Goal: Find specific page/section: Find specific page/section

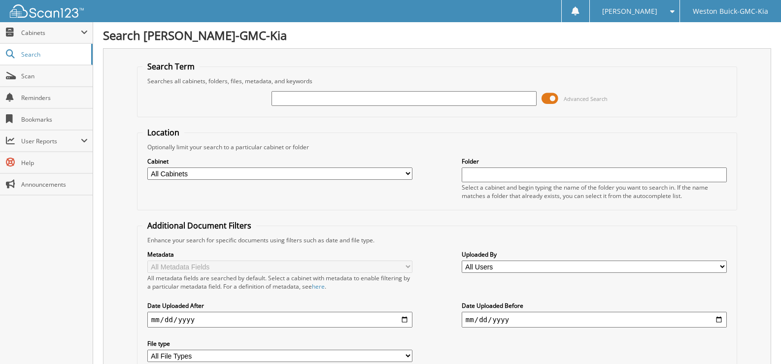
click at [297, 95] on input "text" at bounding box center [404, 98] width 265 height 15
click at [406, 174] on select "All Cabinets ACCOUNTS PAYABLE DEAD DEALS PARTS INVOICE RESERVES SERVICE CONTRAC…" at bounding box center [279, 174] width 265 height 12
select select "4413"
click at [147, 168] on select "All Cabinets ACCOUNTS PAYABLE DEAD DEALS PARTS INVOICE RESERVES SERVICE CONTRAC…" at bounding box center [279, 174] width 265 height 12
click at [287, 103] on input "text" at bounding box center [404, 98] width 265 height 15
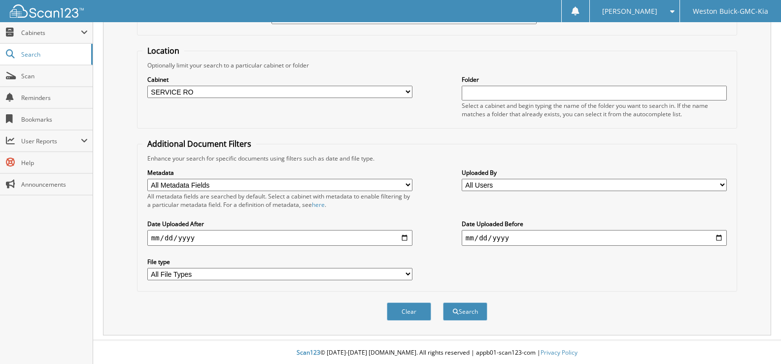
scroll to position [83, 0]
type input "719526"
click at [464, 312] on button "Search" at bounding box center [465, 311] width 44 height 18
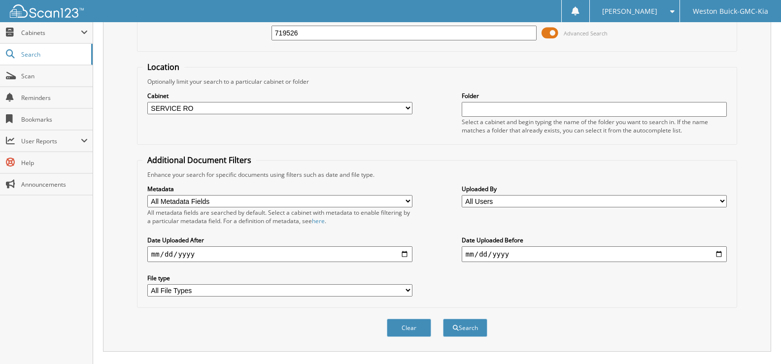
scroll to position [246, 0]
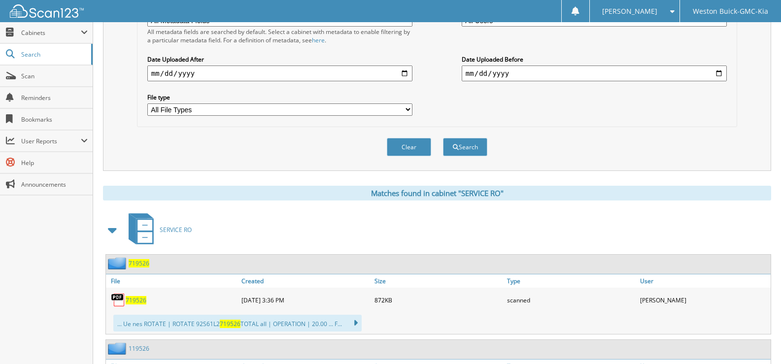
click at [135, 302] on span "719526" at bounding box center [136, 300] width 21 height 8
drag, startPoint x: 416, startPoint y: 144, endPoint x: 407, endPoint y: 147, distance: 8.9
click at [413, 145] on button "Clear" at bounding box center [409, 147] width 44 height 18
select select
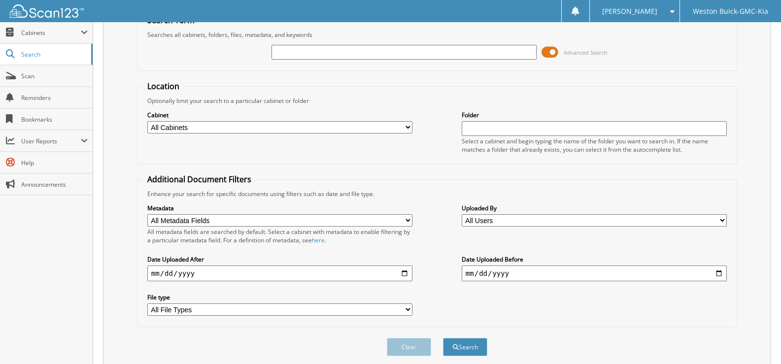
scroll to position [0, 0]
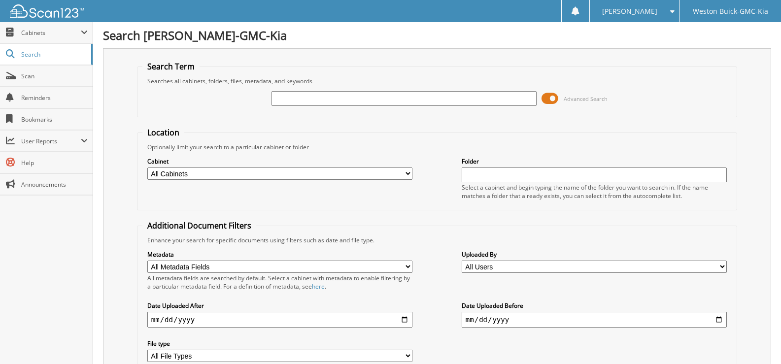
click at [303, 99] on input "text" at bounding box center [404, 98] width 265 height 15
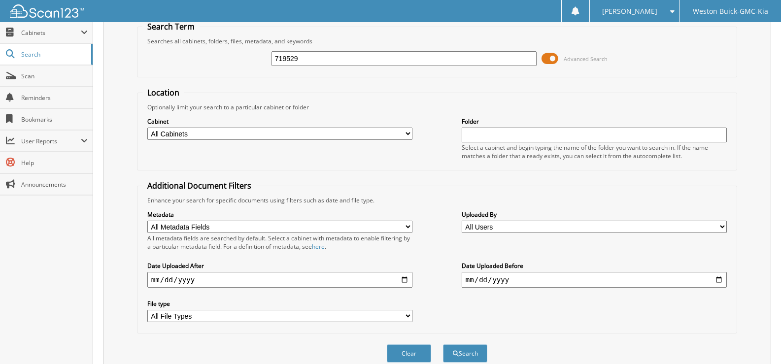
scroll to position [83, 0]
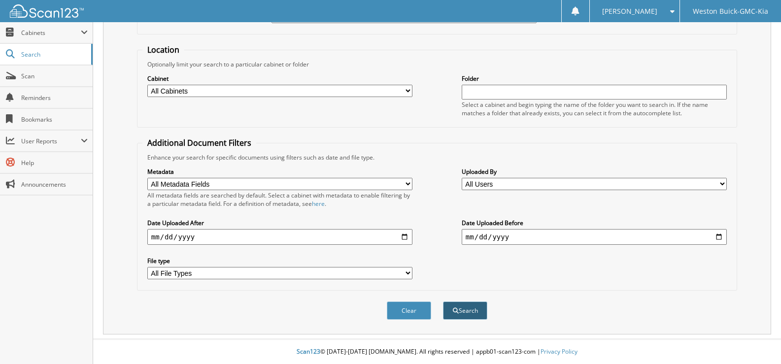
type input "719529"
click at [462, 312] on button "Search" at bounding box center [465, 311] width 44 height 18
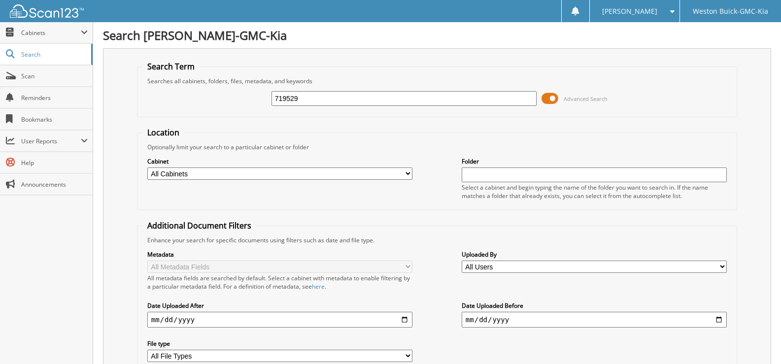
click at [406, 174] on select "All Cabinets ACCOUNTS PAYABLE DEAD DEALS PARTS INVOICE RESERVES SERVICE CONTRAC…" at bounding box center [279, 174] width 265 height 12
select select "4413"
click at [147, 168] on select "All Cabinets ACCOUNTS PAYABLE DEAD DEALS PARTS INVOICE RESERVES SERVICE CONTRAC…" at bounding box center [279, 174] width 265 height 12
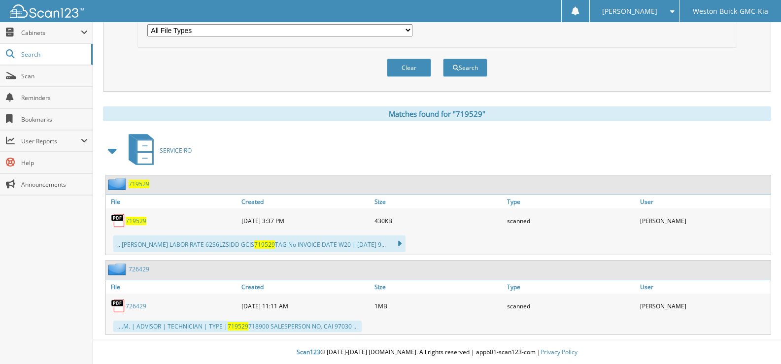
scroll to position [327, 0]
click at [137, 220] on span "719529" at bounding box center [136, 220] width 21 height 8
click at [410, 66] on button "Clear" at bounding box center [409, 67] width 44 height 18
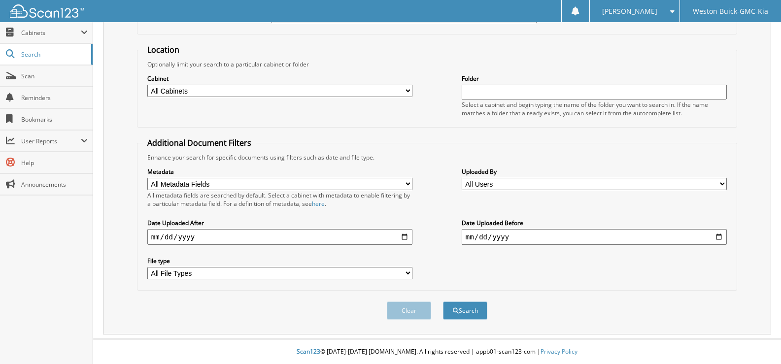
click at [410, 95] on select "All Cabinets ACCOUNTS PAYABLE DEAD DEALS PARTS INVOICE RESERVES SERVICE CONTRAC…" at bounding box center [279, 91] width 265 height 12
select select "4413"
click at [147, 85] on select "All Cabinets ACCOUNTS PAYABLE DEAD DEALS PARTS INVOICE RESERVES SERVICE CONTRAC…" at bounding box center [279, 91] width 265 height 12
click at [484, 95] on input "text" at bounding box center [594, 92] width 265 height 15
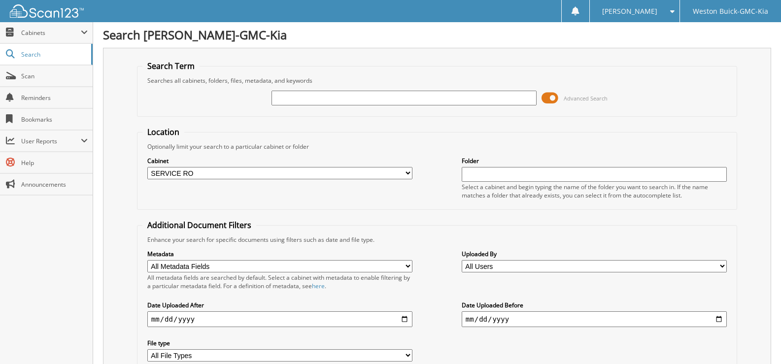
scroll to position [0, 0]
click at [288, 98] on input "text" at bounding box center [404, 98] width 265 height 15
type input "719400"
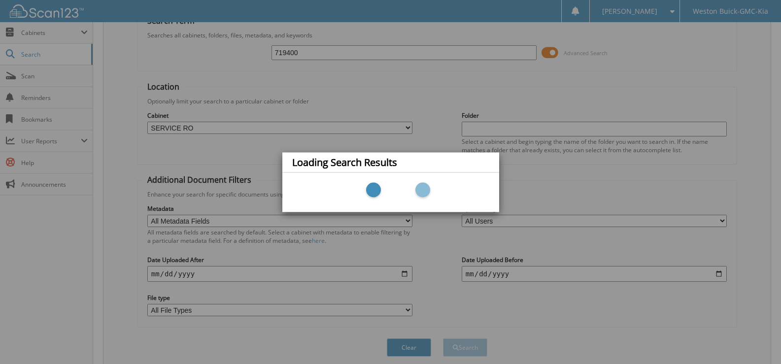
scroll to position [83, 0]
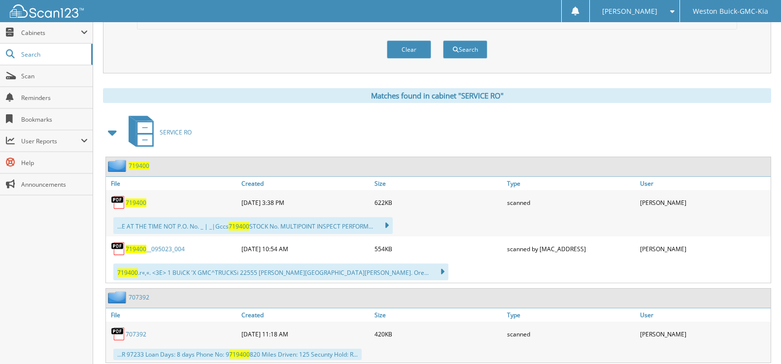
scroll to position [345, 0]
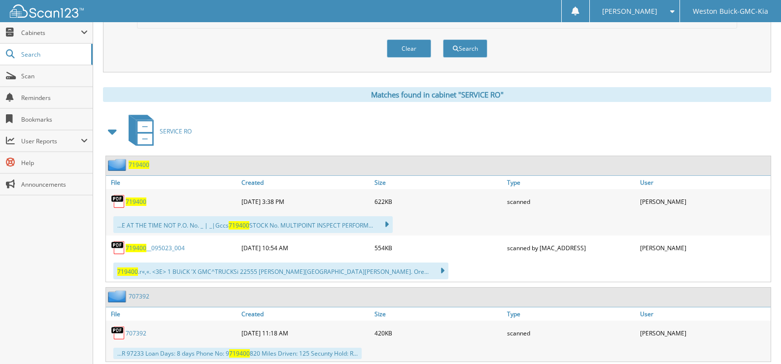
click at [134, 199] on span "719400" at bounding box center [136, 202] width 21 height 8
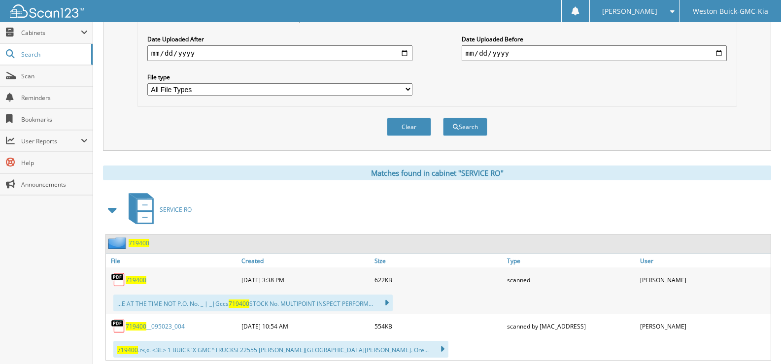
scroll to position [241, 0]
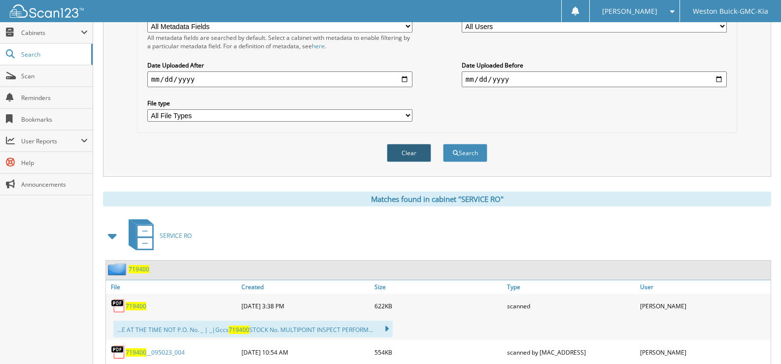
click at [406, 151] on button "Clear" at bounding box center [409, 153] width 44 height 18
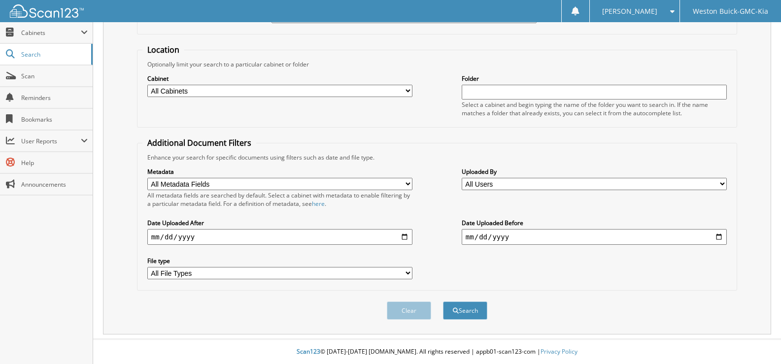
click at [407, 91] on select "All Cabinets ACCOUNTS PAYABLE DEAD DEALS PARTS INVOICE RESERVES SERVICE CONTRAC…" at bounding box center [279, 91] width 265 height 12
select select "4413"
click at [147, 85] on select "All Cabinets ACCOUNTS PAYABLE DEAD DEALS PARTS INVOICE RESERVES SERVICE CONTRAC…" at bounding box center [279, 91] width 265 height 12
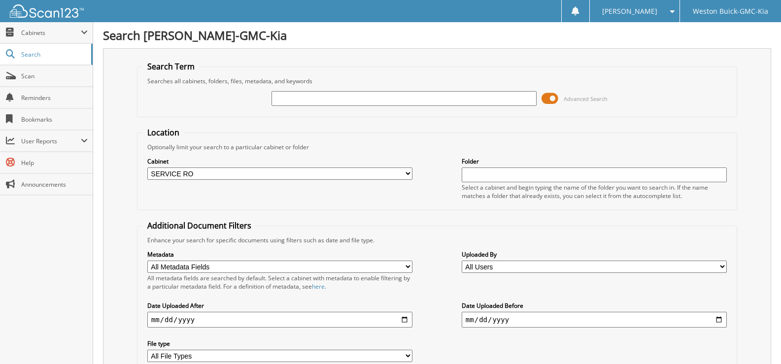
click at [296, 93] on input "text" at bounding box center [404, 98] width 265 height 15
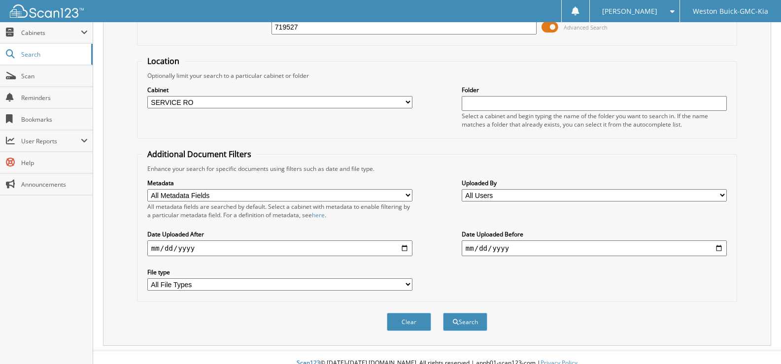
scroll to position [83, 0]
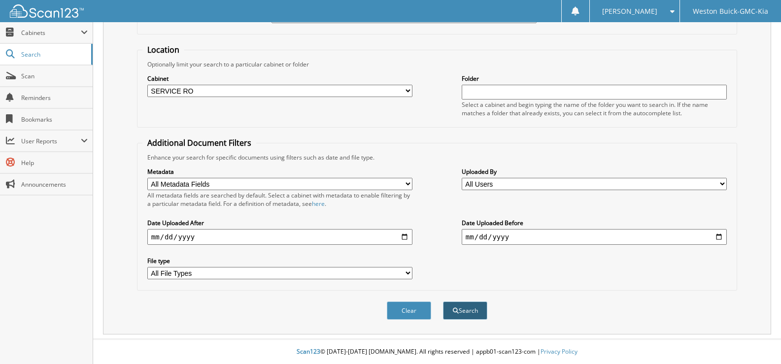
type input "719527"
click at [465, 313] on button "Search" at bounding box center [465, 311] width 44 height 18
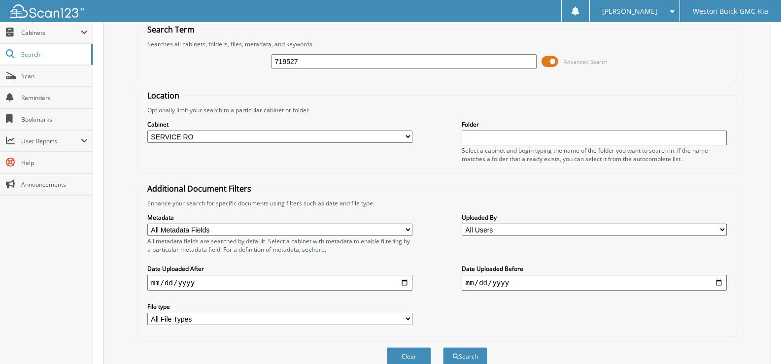
scroll to position [246, 0]
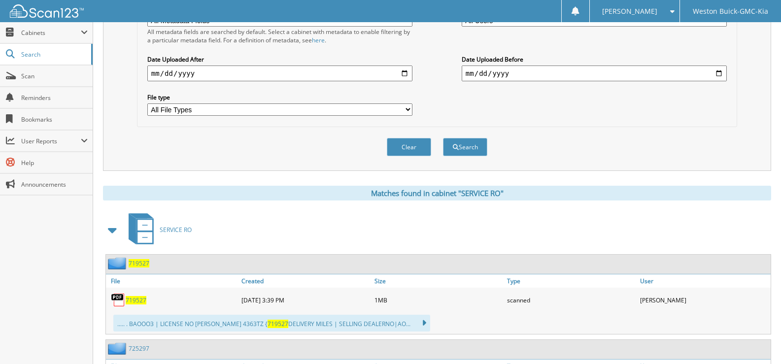
click at [128, 302] on span "719527" at bounding box center [136, 300] width 21 height 8
click at [416, 141] on button "Clear" at bounding box center [409, 147] width 44 height 18
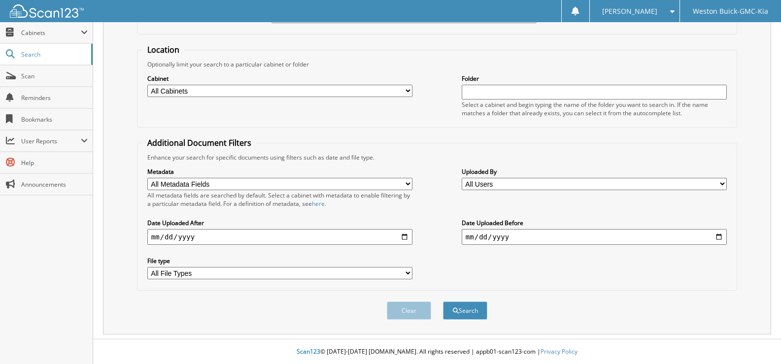
click at [409, 93] on select "All Cabinets ACCOUNTS PAYABLE DEAD DEALS PARTS INVOICE RESERVES SERVICE CONTRAC…" at bounding box center [279, 91] width 265 height 12
click at [404, 96] on select "All Cabinets ACCOUNTS PAYABLE DEAD DEALS PARTS INVOICE RESERVES SERVICE CONTRAC…" at bounding box center [279, 91] width 265 height 12
select select "4413"
click at [147, 85] on select "All Cabinets ACCOUNTS PAYABLE DEAD DEALS PARTS INVOICE RESERVES SERVICE CONTRAC…" at bounding box center [279, 91] width 265 height 12
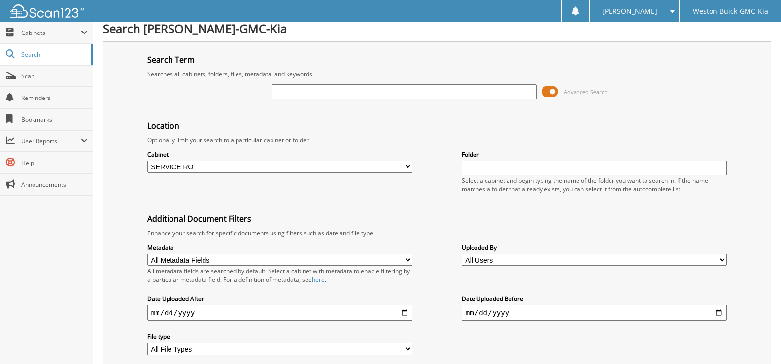
scroll to position [0, 0]
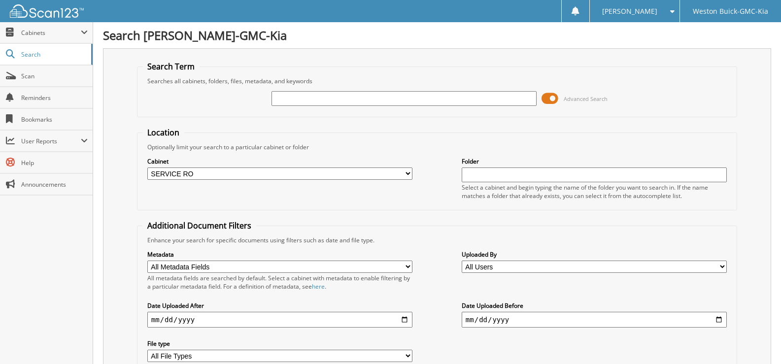
click at [295, 100] on input "text" at bounding box center [404, 98] width 265 height 15
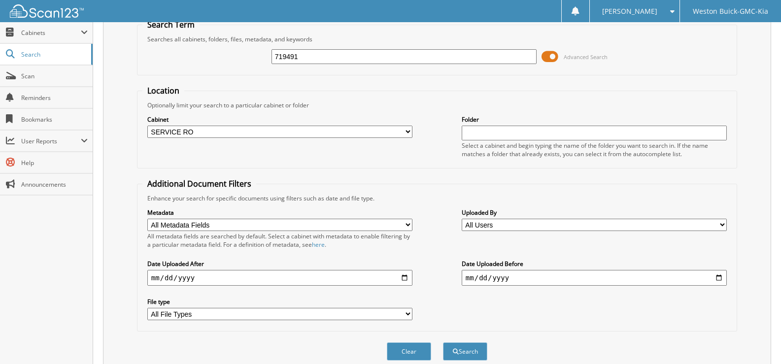
scroll to position [83, 0]
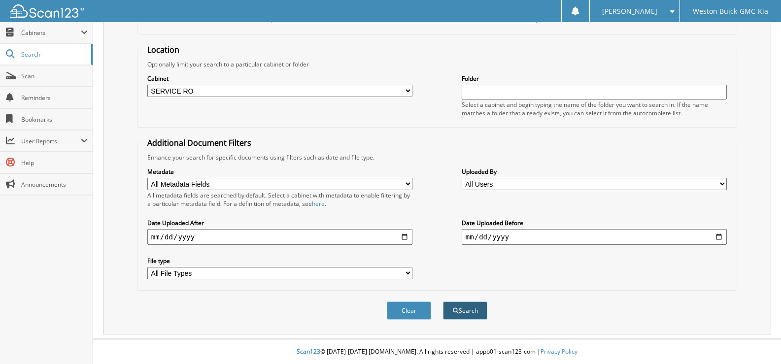
type input "719491"
click at [459, 310] on button "Search" at bounding box center [465, 311] width 44 height 18
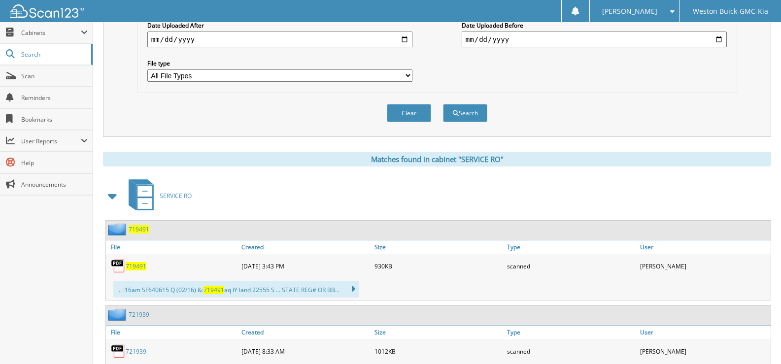
scroll to position [296, 0]
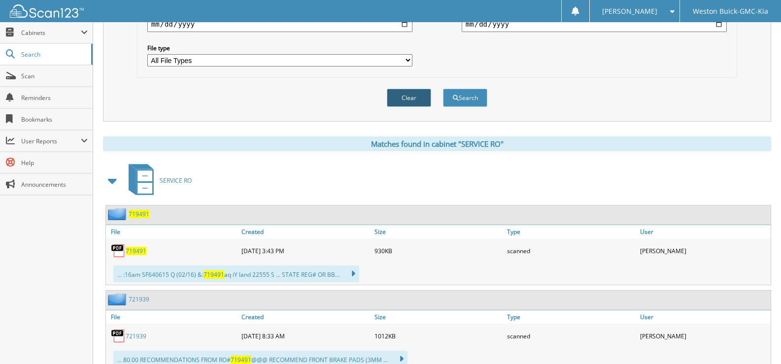
click at [415, 98] on button "Clear" at bounding box center [409, 98] width 44 height 18
select select
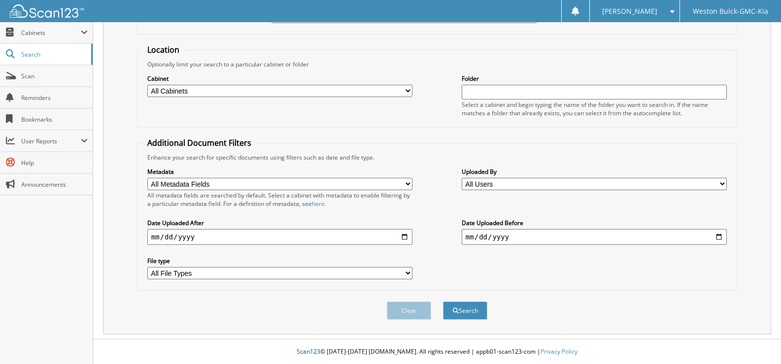
scroll to position [0, 0]
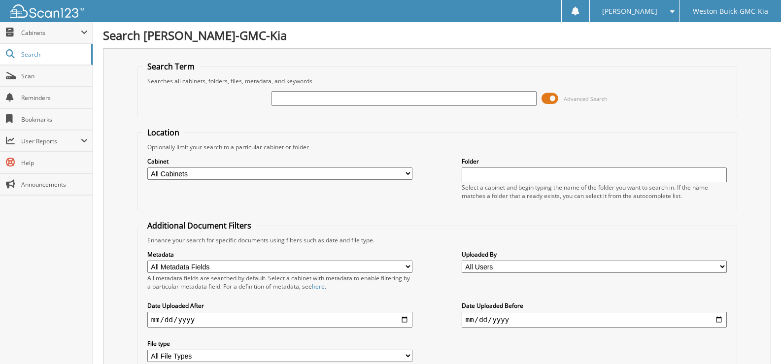
click at [290, 99] on input "text" at bounding box center [404, 98] width 265 height 15
click at [279, 102] on input "text" at bounding box center [404, 98] width 265 height 15
type input "719530"
click at [409, 175] on select "All Cabinets ACCOUNTS PAYABLE DEAD DEALS PARTS INVOICE RESERVES SERVICE CONTRAC…" at bounding box center [279, 174] width 265 height 12
select select "4413"
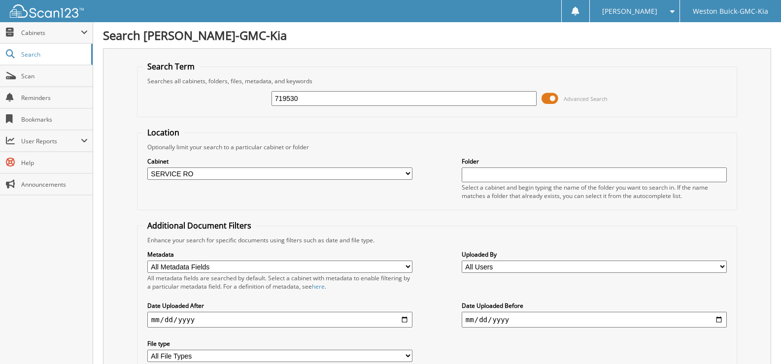
click at [147, 168] on select "All Cabinets ACCOUNTS PAYABLE DEAD DEALS PARTS INVOICE RESERVES SERVICE CONTRAC…" at bounding box center [279, 174] width 265 height 12
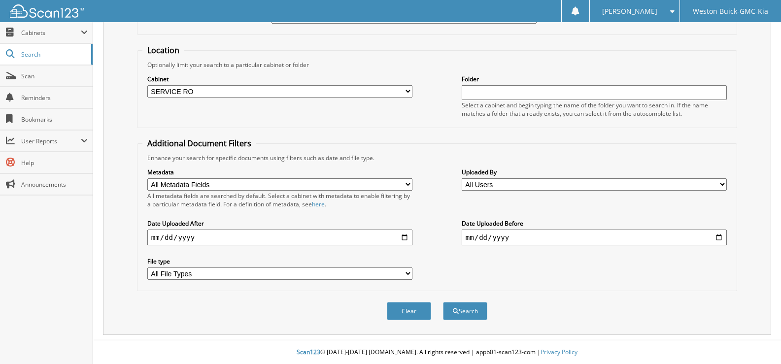
scroll to position [83, 0]
click at [453, 310] on span "submit" at bounding box center [456, 311] width 6 height 6
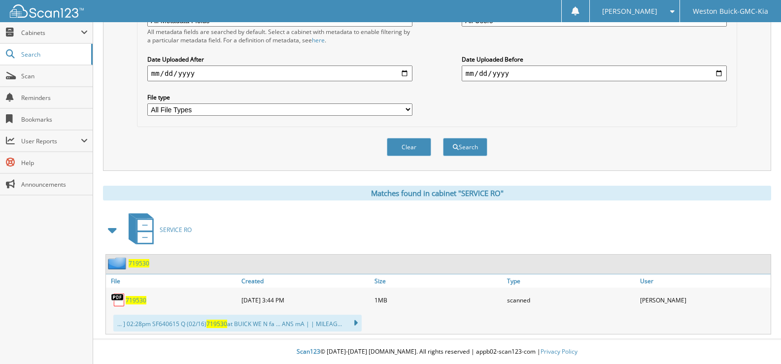
scroll to position [247, 0]
click at [137, 299] on span "719530" at bounding box center [136, 300] width 21 height 8
click at [409, 148] on button "Clear" at bounding box center [409, 147] width 44 height 18
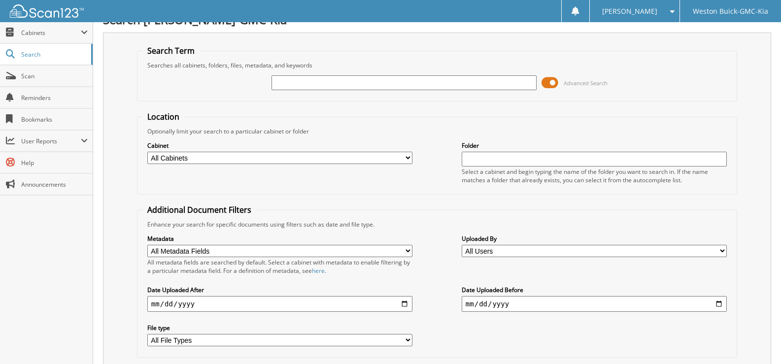
scroll to position [0, 0]
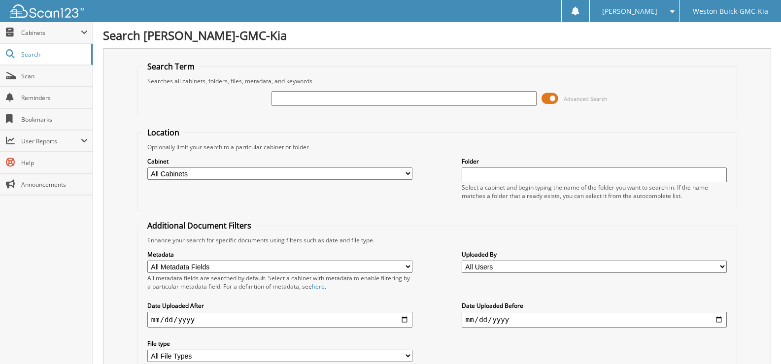
drag, startPoint x: 401, startPoint y: 263, endPoint x: 232, endPoint y: 104, distance: 231.5
click at [232, 104] on div "Advanced Search" at bounding box center [436, 98] width 589 height 27
click at [406, 175] on select "All Cabinets ACCOUNTS PAYABLE DEAD DEALS PARTS INVOICE RESERVES SERVICE CONTRAC…" at bounding box center [279, 174] width 265 height 12
select select "4413"
click at [147, 168] on select "All Cabinets ACCOUNTS PAYABLE DEAD DEALS PARTS INVOICE RESERVES SERVICE CONTRAC…" at bounding box center [279, 174] width 265 height 12
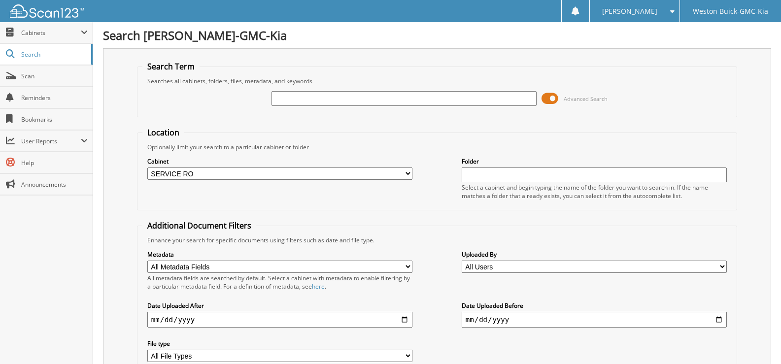
click at [286, 102] on input "text" at bounding box center [404, 98] width 265 height 15
click at [302, 102] on input "719490" at bounding box center [404, 98] width 265 height 15
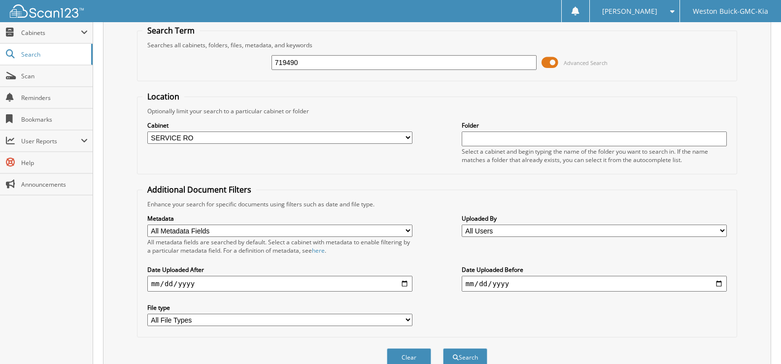
scroll to position [83, 0]
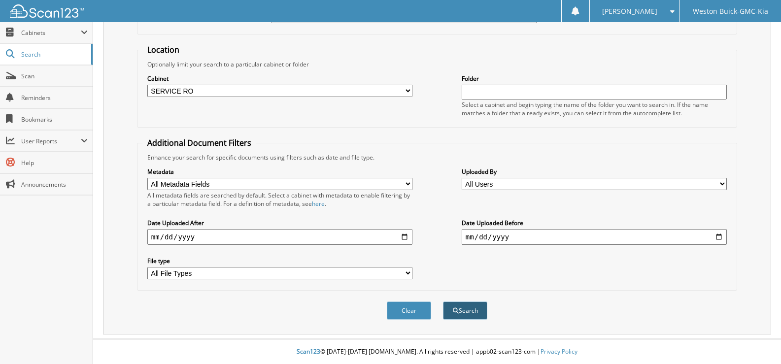
type input "719490"
click at [459, 311] on button "Search" at bounding box center [465, 311] width 44 height 18
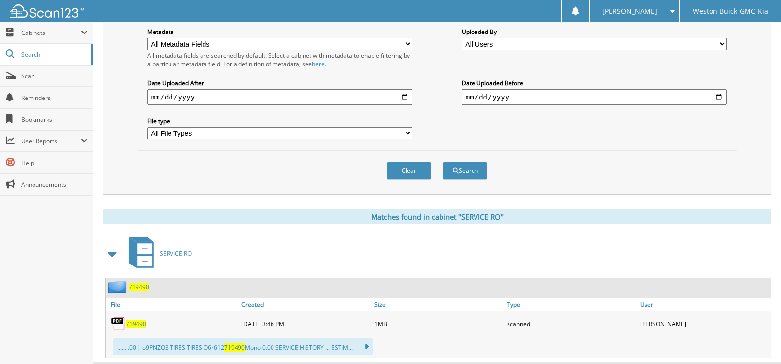
scroll to position [247, 0]
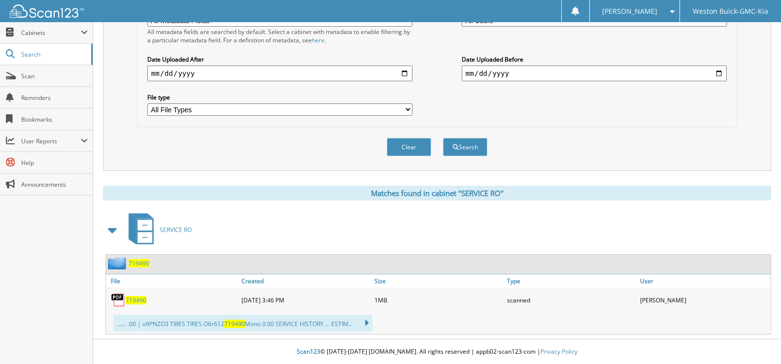
click at [138, 301] on span "719490" at bounding box center [136, 300] width 21 height 8
click at [397, 143] on button "Clear" at bounding box center [409, 147] width 44 height 18
select select
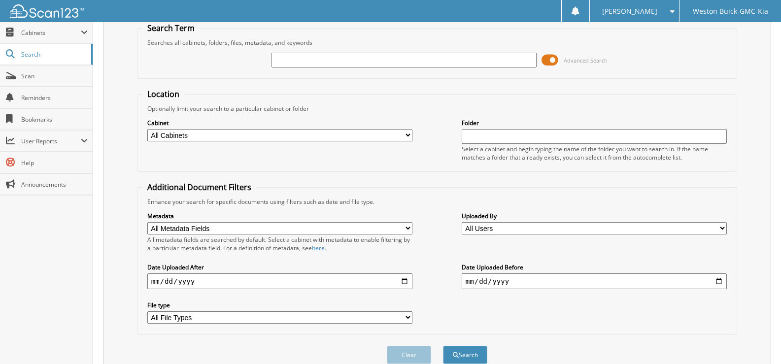
scroll to position [0, 0]
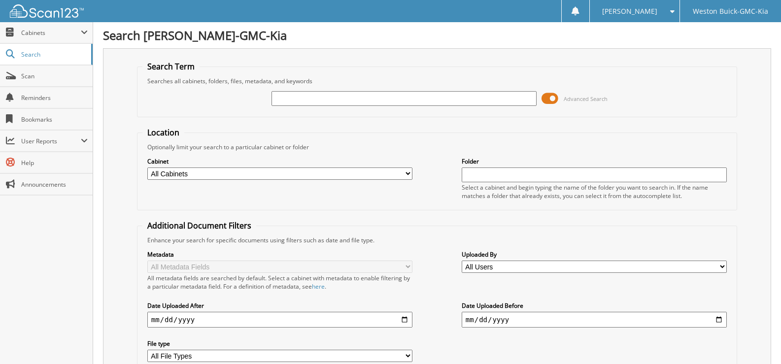
click at [277, 97] on input "text" at bounding box center [404, 98] width 265 height 15
click at [290, 96] on input "text" at bounding box center [404, 98] width 265 height 15
type input "719525"
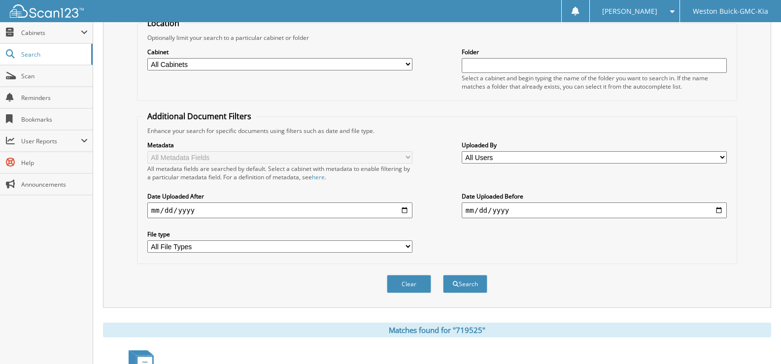
scroll to position [148, 0]
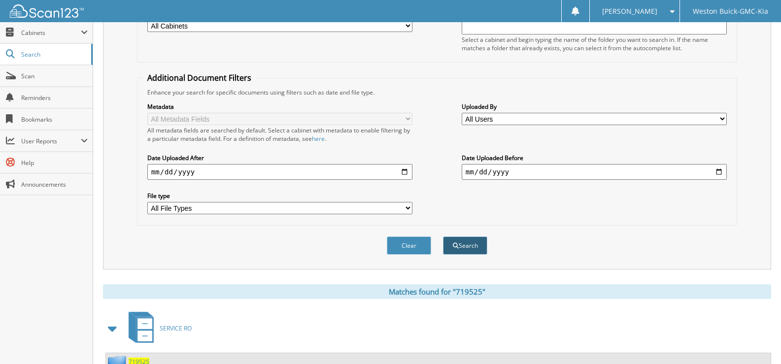
click at [463, 242] on button "Search" at bounding box center [465, 246] width 44 height 18
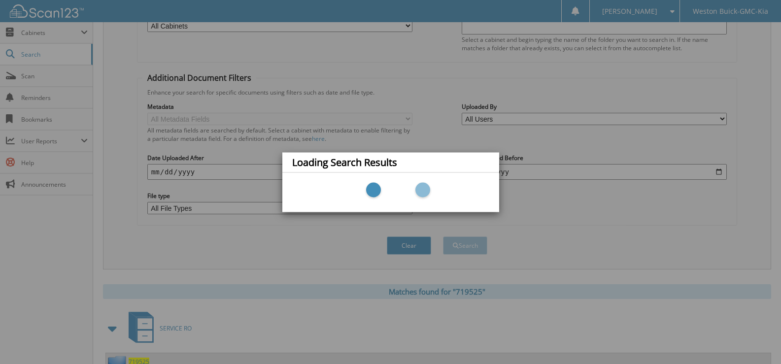
scroll to position [186, 0]
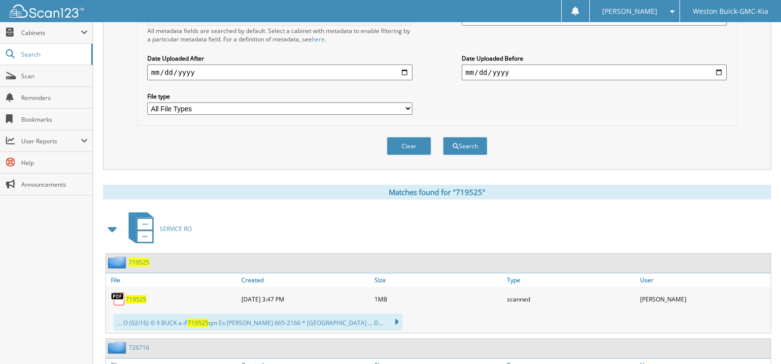
scroll to position [296, 0]
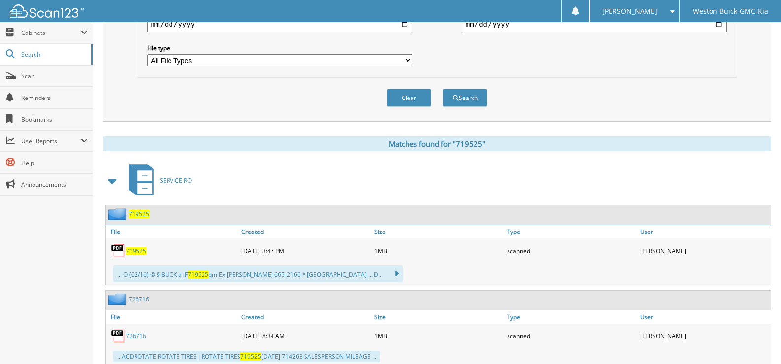
click at [133, 252] on span "719525" at bounding box center [136, 251] width 21 height 8
click at [136, 251] on span "719525" at bounding box center [136, 251] width 21 height 8
click at [419, 92] on button "Clear" at bounding box center [409, 98] width 44 height 18
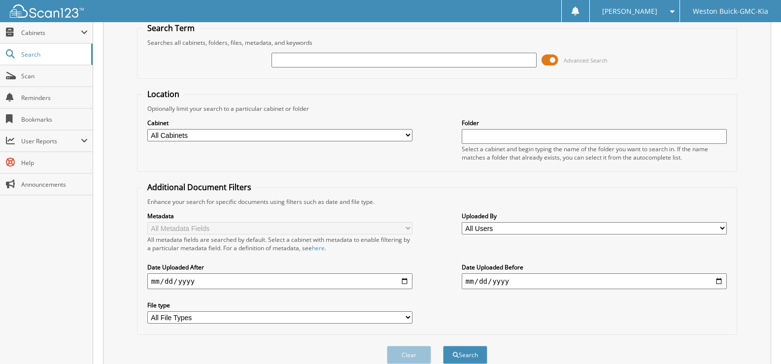
scroll to position [0, 0]
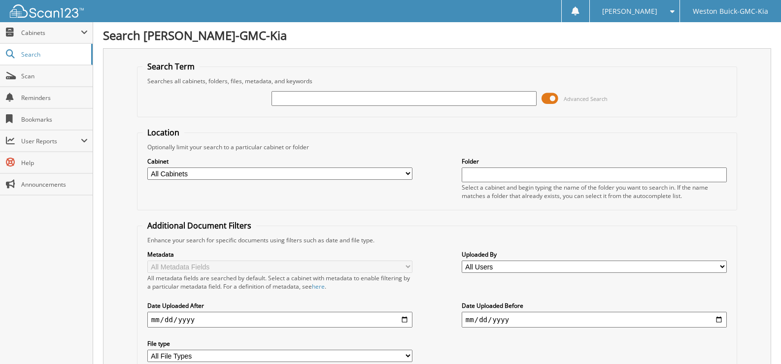
click at [306, 96] on input "text" at bounding box center [404, 98] width 265 height 15
click at [310, 175] on select "All Cabinets ACCOUNTS PAYABLE DEAD DEALS PARTS INVOICE RESERVES SERVICE CONTRAC…" at bounding box center [279, 174] width 265 height 12
select select "4413"
click at [147, 168] on select "All Cabinets ACCOUNTS PAYABLE DEAD DEALS PARTS INVOICE RESERVES SERVICE CONTRAC…" at bounding box center [279, 174] width 265 height 12
click at [287, 98] on input "text" at bounding box center [404, 98] width 265 height 15
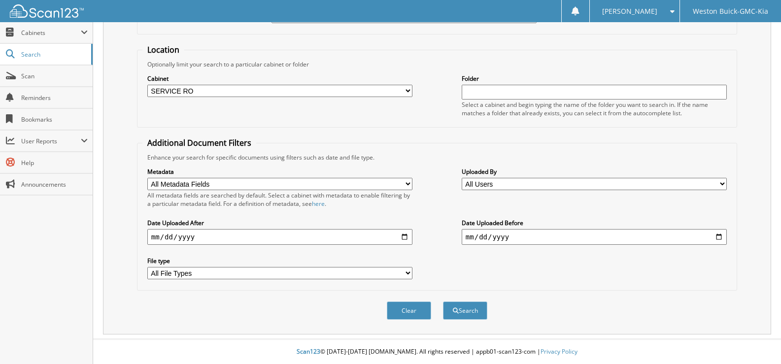
scroll to position [83, 0]
type input "719519"
click at [454, 307] on button "Search" at bounding box center [465, 311] width 44 height 18
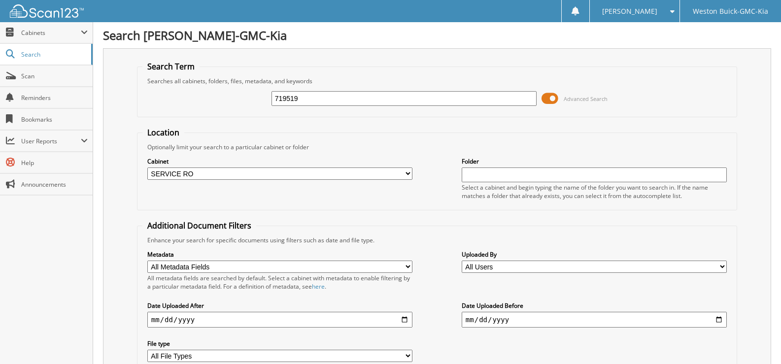
drag, startPoint x: 311, startPoint y: 102, endPoint x: 312, endPoint y: 106, distance: 5.0
click at [311, 104] on input "719519" at bounding box center [404, 98] width 265 height 15
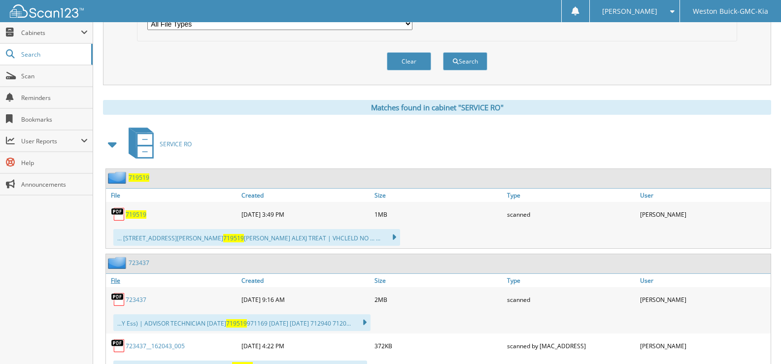
scroll to position [345, 0]
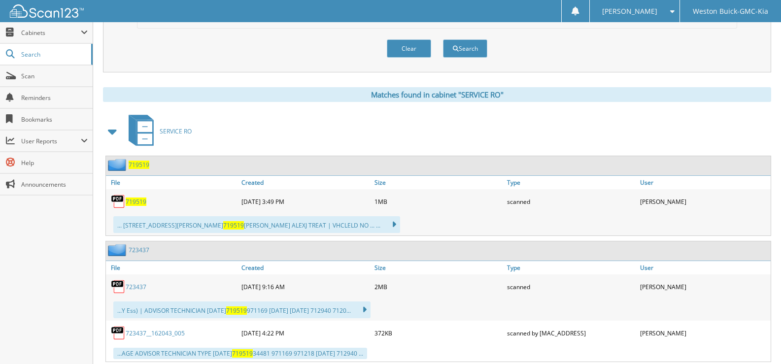
click at [136, 203] on span "719519" at bounding box center [136, 202] width 21 height 8
click at [412, 46] on button "Clear" at bounding box center [409, 48] width 44 height 18
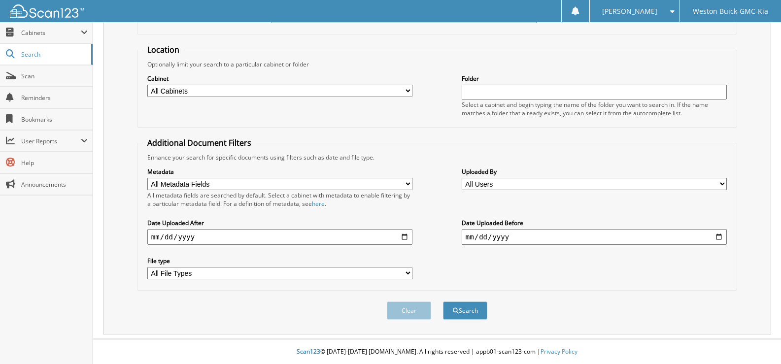
click at [404, 93] on select "All Cabinets ACCOUNTS PAYABLE DEAD DEALS PARTS INVOICE RESERVES SERVICE CONTRAC…" at bounding box center [279, 91] width 265 height 12
select select "4413"
click at [147, 85] on select "All Cabinets ACCOUNTS PAYABLE DEAD DEALS PARTS INVOICE RESERVES SERVICE CONTRAC…" at bounding box center [279, 91] width 265 height 12
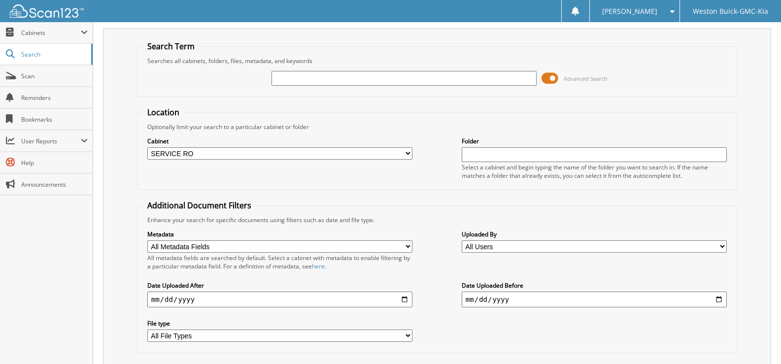
scroll to position [0, 0]
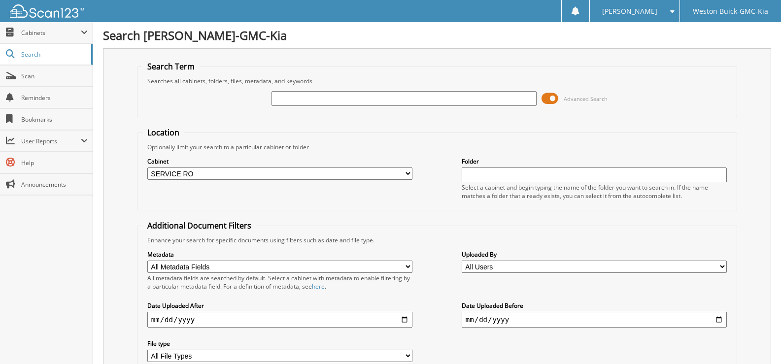
click at [295, 102] on input "text" at bounding box center [404, 98] width 265 height 15
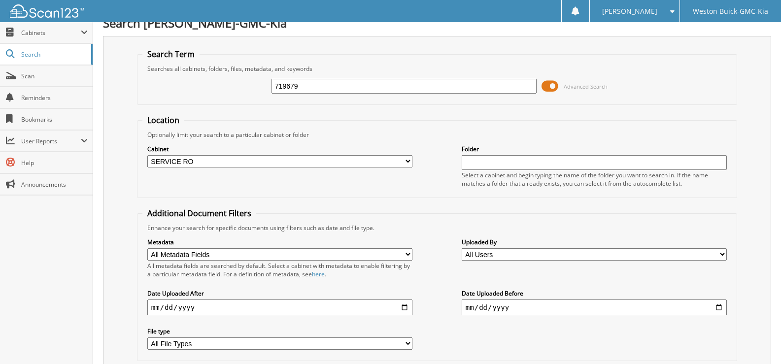
scroll to position [49, 0]
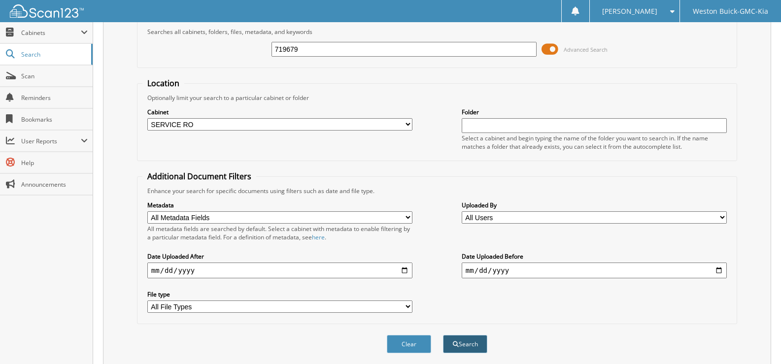
type input "719679"
click at [466, 340] on button "Search" at bounding box center [465, 344] width 44 height 18
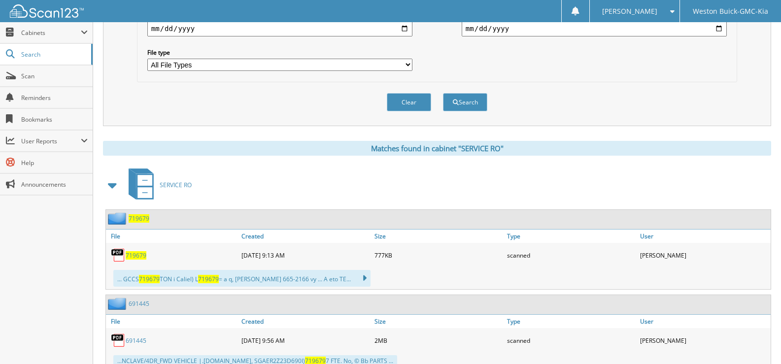
scroll to position [296, 0]
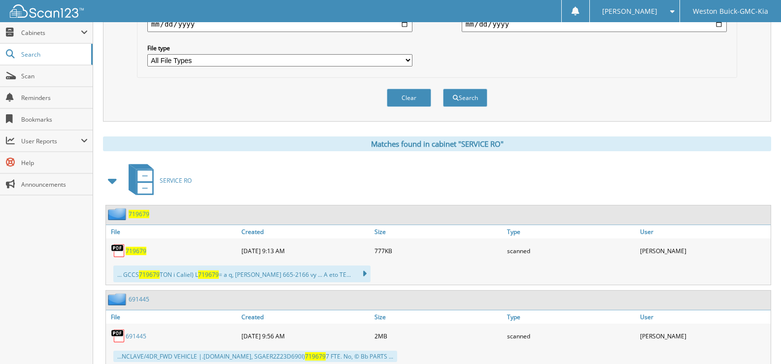
click at [138, 253] on span "719679" at bounding box center [136, 251] width 21 height 8
click at [414, 97] on button "Clear" at bounding box center [409, 98] width 44 height 18
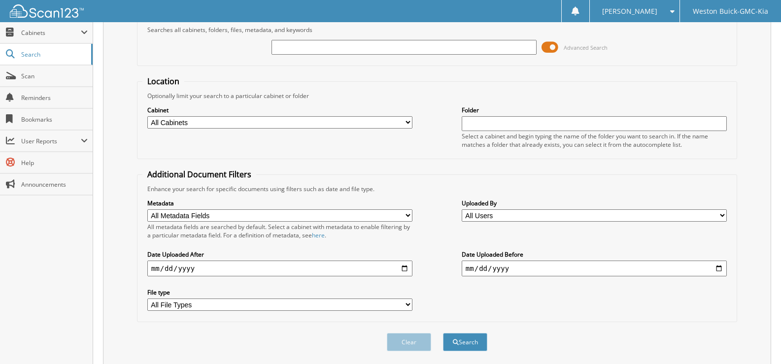
scroll to position [34, 0]
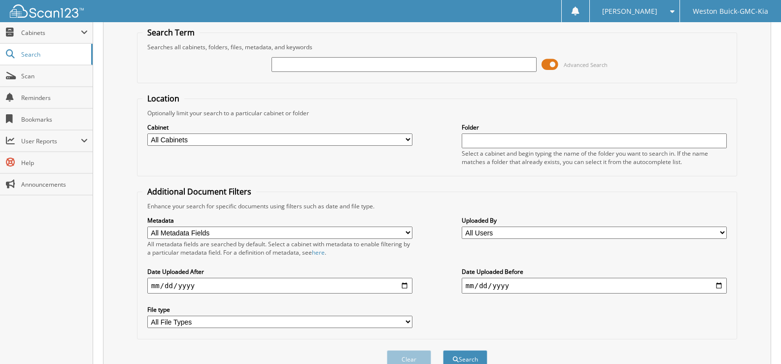
click at [407, 139] on select "All Cabinets ACCOUNTS PAYABLE DEAD DEALS PARTS INVOICE RESERVES SERVICE CONTRAC…" at bounding box center [279, 140] width 265 height 12
select select "4413"
click at [147, 134] on select "All Cabinets ACCOUNTS PAYABLE DEAD DEALS PARTS INVOICE RESERVES SERVICE CONTRAC…" at bounding box center [279, 140] width 265 height 12
drag, startPoint x: 282, startPoint y: 67, endPoint x: 297, endPoint y: 70, distance: 15.8
click at [283, 69] on input "text" at bounding box center [404, 64] width 265 height 15
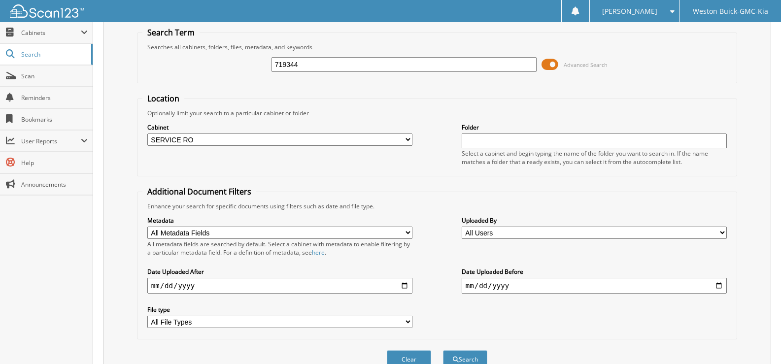
scroll to position [83, 0]
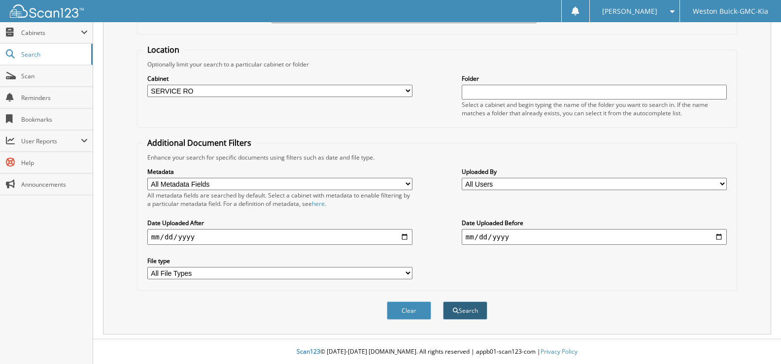
type input "719344"
click at [462, 308] on button "Search" at bounding box center [465, 311] width 44 height 18
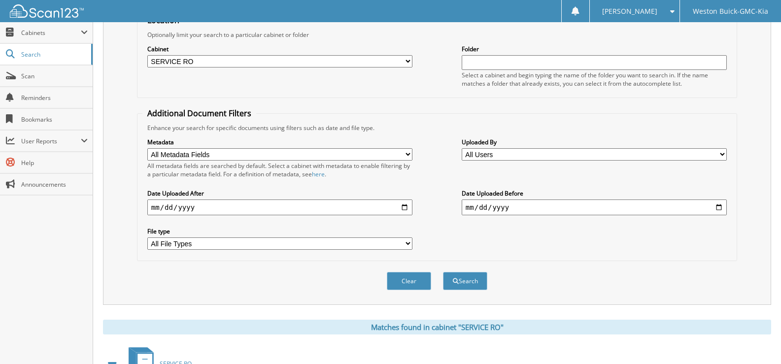
scroll to position [148, 0]
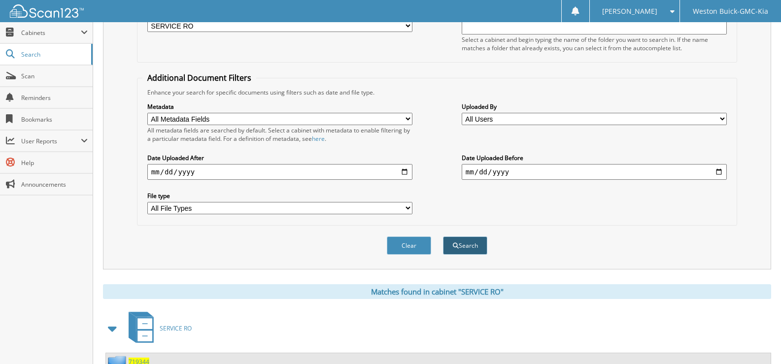
click at [466, 242] on button "Search" at bounding box center [465, 246] width 44 height 18
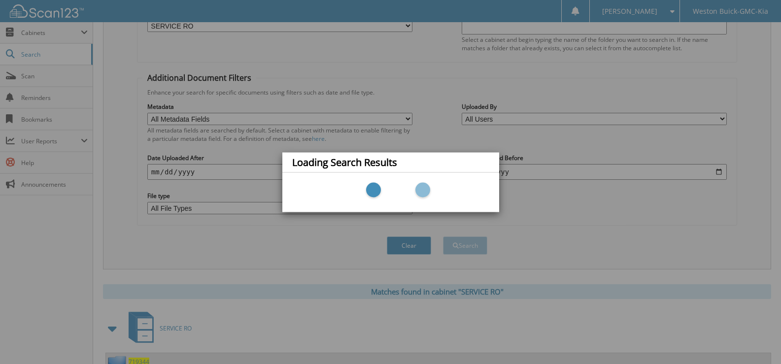
scroll to position [148, 0]
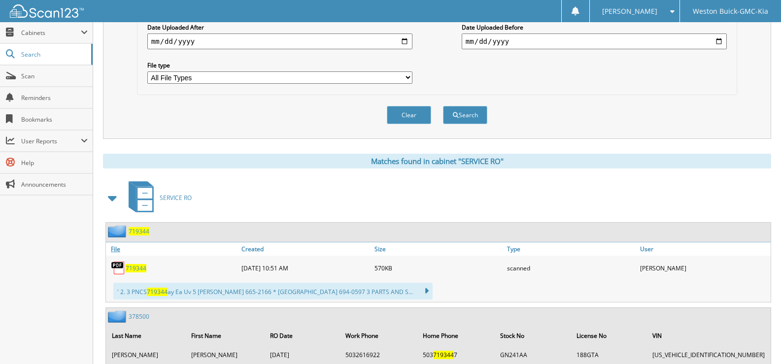
scroll to position [312, 0]
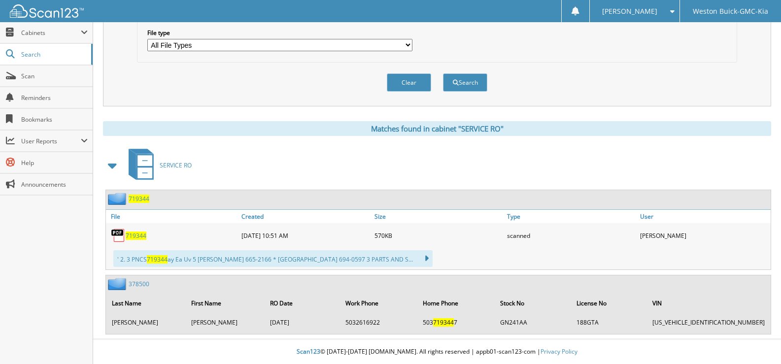
click at [143, 234] on span "719344" at bounding box center [136, 236] width 21 height 8
click at [410, 81] on button "Clear" at bounding box center [409, 82] width 44 height 18
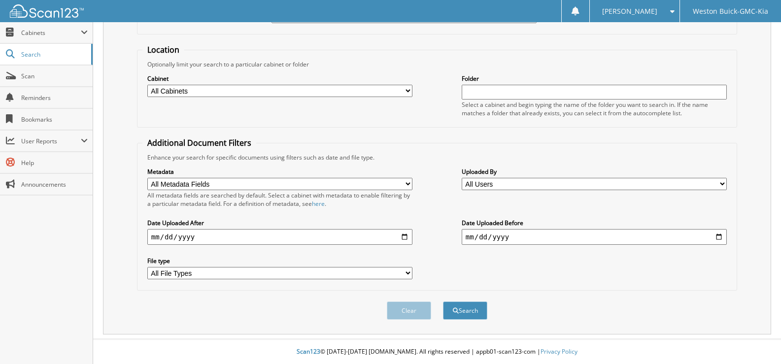
click at [410, 89] on select "All Cabinets ACCOUNTS PAYABLE DEAD DEALS PARTS INVOICE RESERVES SERVICE CONTRAC…" at bounding box center [279, 91] width 265 height 12
select select "4413"
click at [147, 85] on select "All Cabinets ACCOUNTS PAYABLE DEAD DEALS PARTS INVOICE RESERVES SERVICE CONTRAC…" at bounding box center [279, 91] width 265 height 12
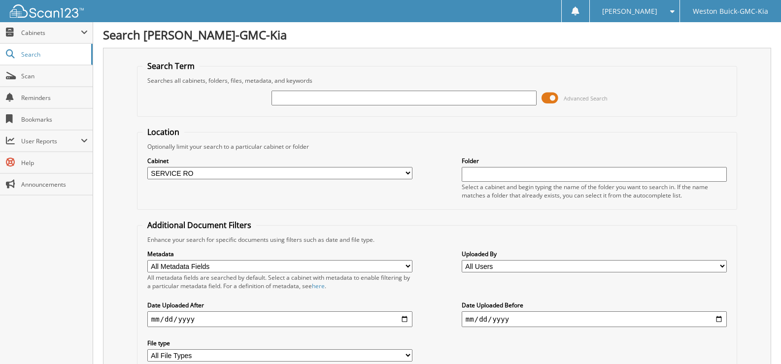
scroll to position [0, 0]
click at [274, 101] on input "text" at bounding box center [404, 98] width 265 height 15
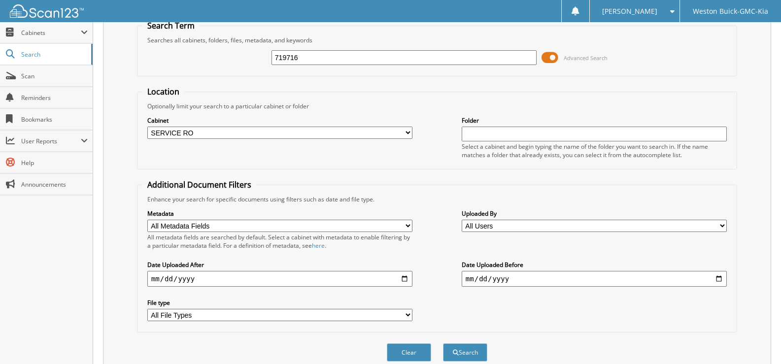
scroll to position [83, 0]
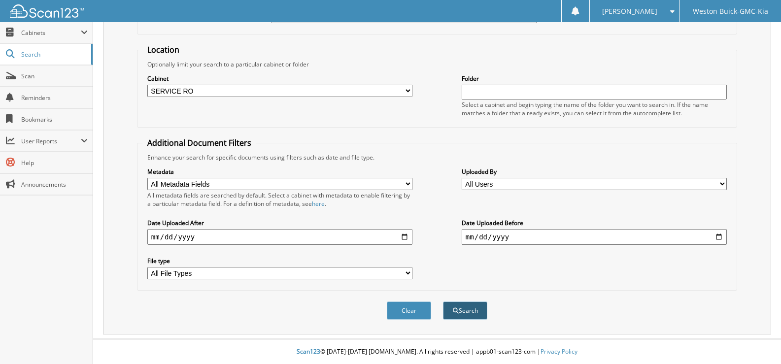
type input "719716"
click at [473, 308] on button "Search" at bounding box center [465, 311] width 44 height 18
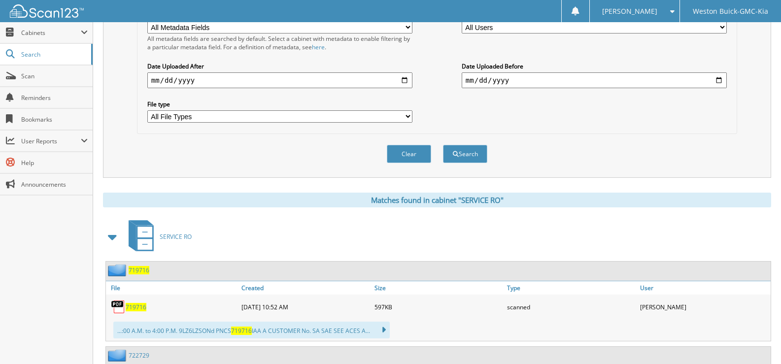
scroll to position [296, 0]
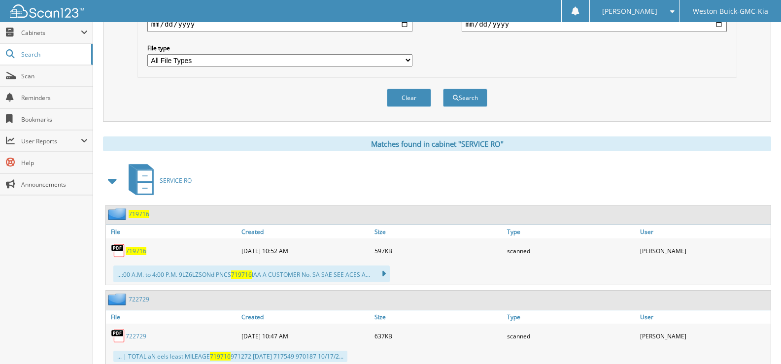
click at [132, 256] on div "719716" at bounding box center [172, 251] width 133 height 20
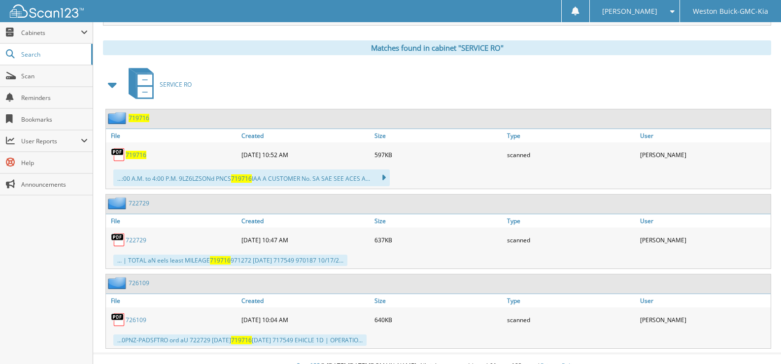
scroll to position [407, 0]
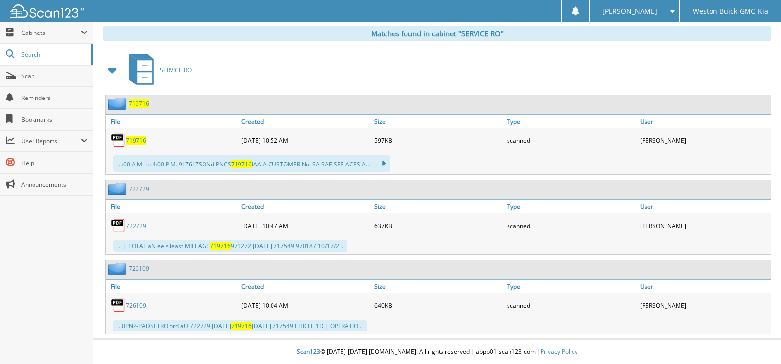
click at [133, 139] on span "719716" at bounding box center [136, 141] width 21 height 8
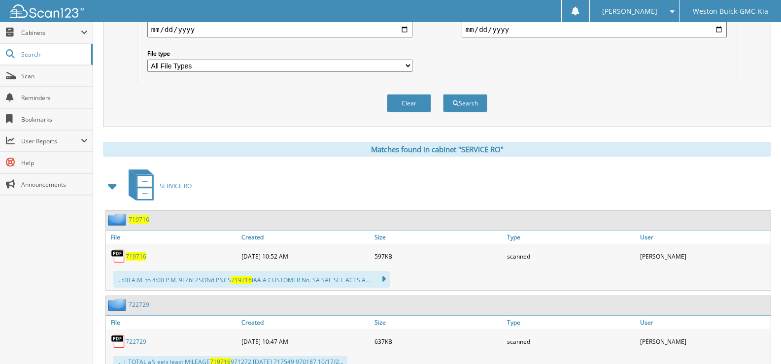
scroll to position [259, 0]
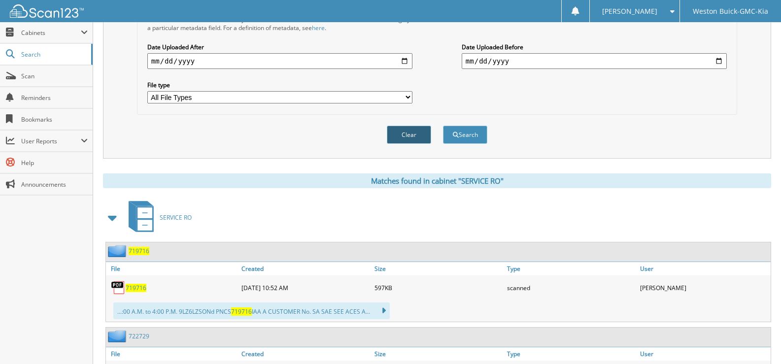
click at [405, 128] on button "Clear" at bounding box center [409, 135] width 44 height 18
select select
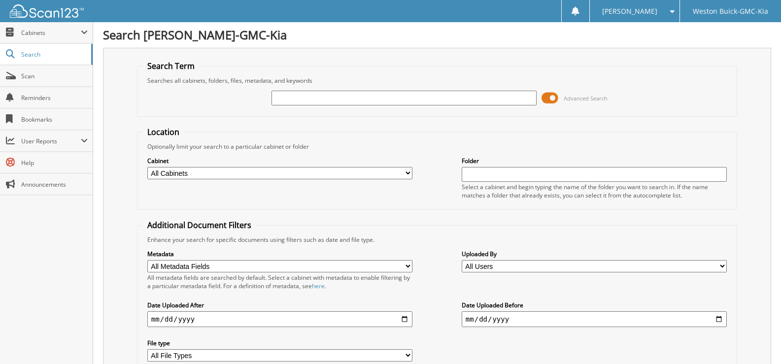
scroll to position [0, 0]
click at [312, 94] on input "text" at bounding box center [404, 98] width 265 height 15
type input "719603"
click at [407, 173] on select "All Cabinets ACCOUNTS PAYABLE DEAD DEALS PARTS INVOICE RESERVES SERVICE CONTRAC…" at bounding box center [279, 174] width 265 height 12
select select "4413"
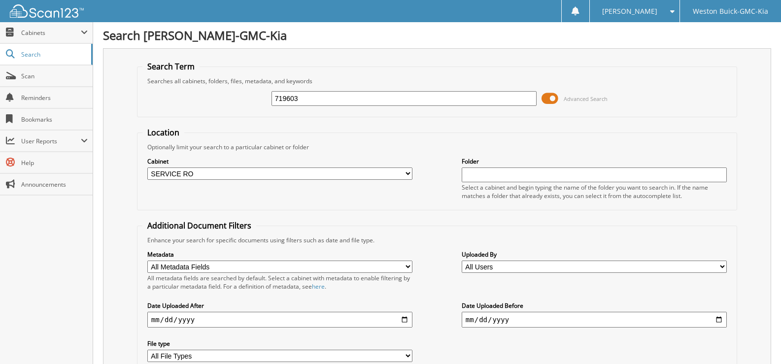
click at [147, 168] on select "All Cabinets ACCOUNTS PAYABLE DEAD DEALS PARTS INVOICE RESERVES SERVICE CONTRAC…" at bounding box center [279, 174] width 265 height 12
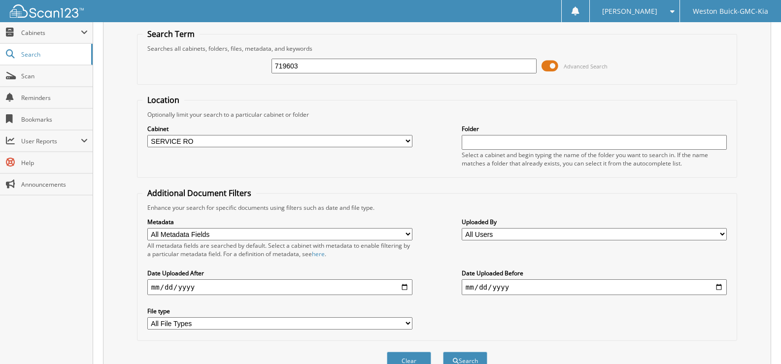
scroll to position [83, 0]
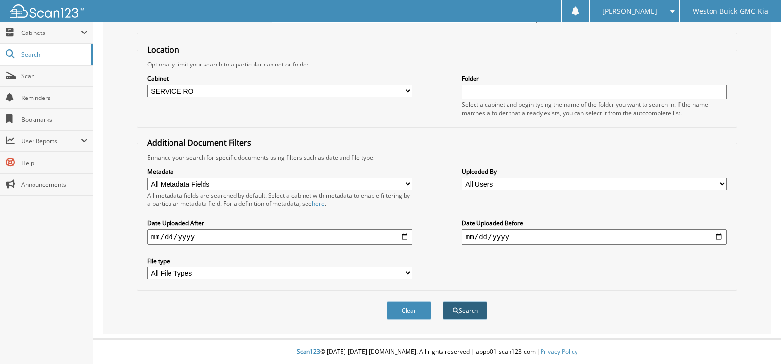
click at [468, 312] on button "Search" at bounding box center [465, 311] width 44 height 18
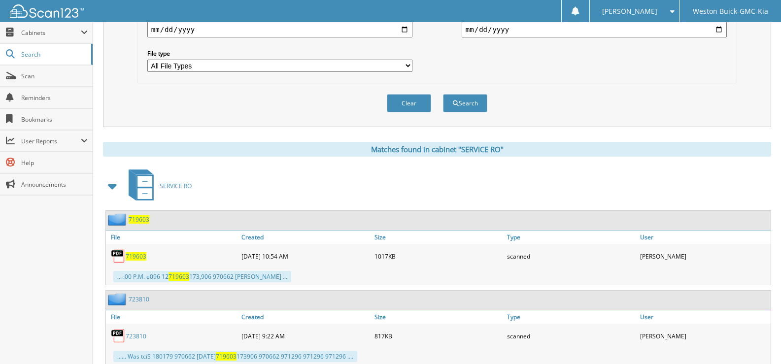
scroll to position [296, 0]
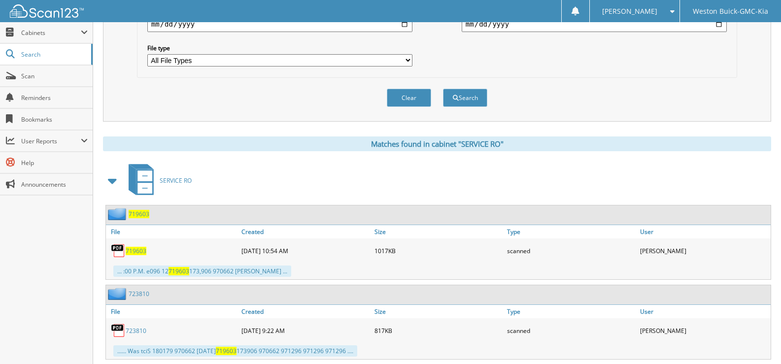
click at [135, 256] on div "719603" at bounding box center [172, 251] width 133 height 20
click at [135, 254] on span "719603" at bounding box center [136, 251] width 21 height 8
click at [399, 98] on button "Clear" at bounding box center [409, 98] width 44 height 18
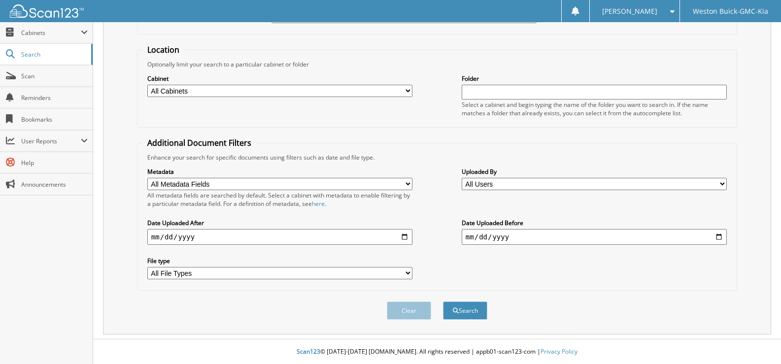
scroll to position [83, 0]
click at [406, 90] on select "All Cabinets ACCOUNTS PAYABLE DEAD DEALS PARTS INVOICE RESERVES SERVICE CONTRAC…" at bounding box center [279, 91] width 265 height 12
select select "4413"
click at [147, 85] on select "All Cabinets ACCOUNTS PAYABLE DEAD DEALS PARTS INVOICE RESERVES SERVICE CONTRAC…" at bounding box center [279, 91] width 265 height 12
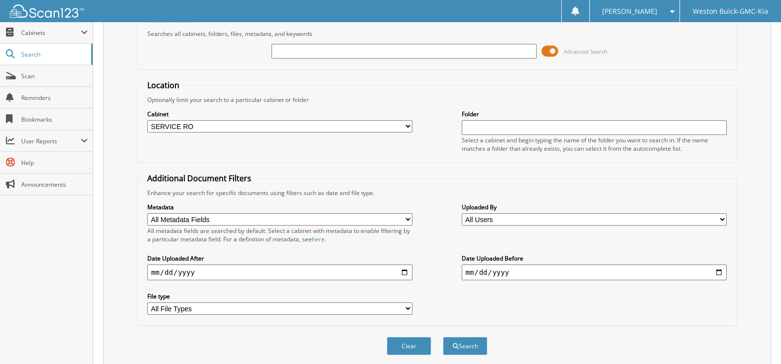
scroll to position [0, 0]
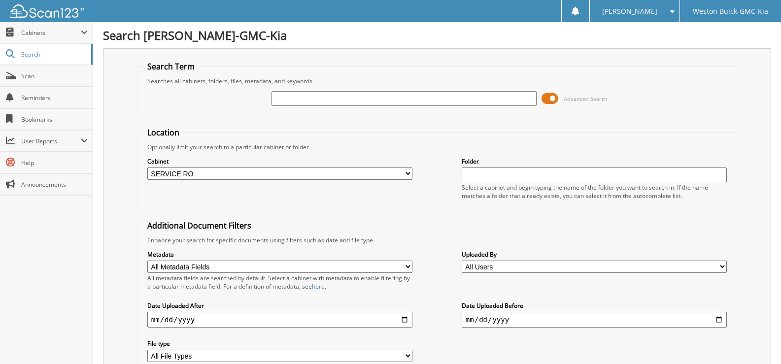
click at [350, 94] on input "text" at bounding box center [404, 98] width 265 height 15
type input "719704"
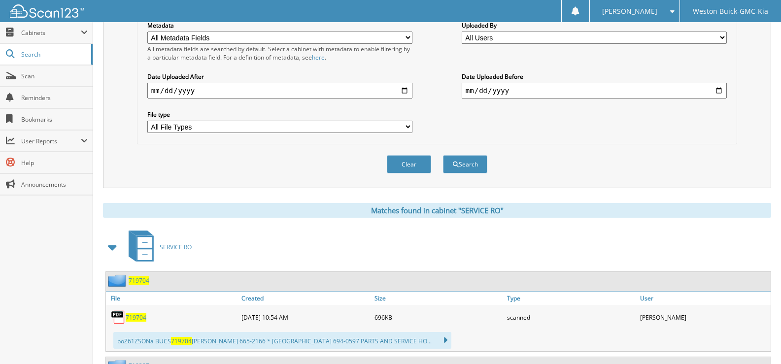
scroll to position [246, 0]
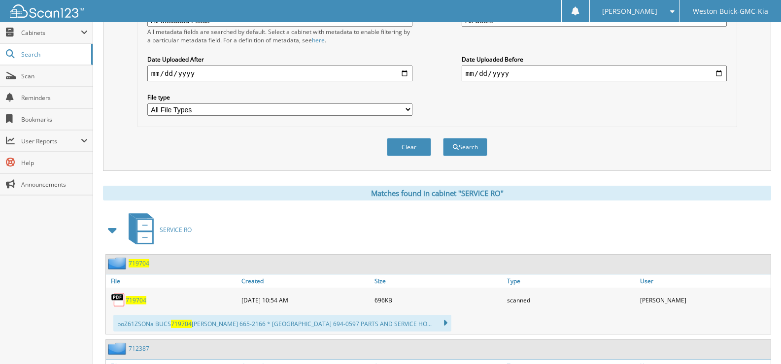
click at [134, 299] on span "719704" at bounding box center [136, 300] width 21 height 8
click at [409, 149] on button "Clear" at bounding box center [409, 147] width 44 height 18
select select
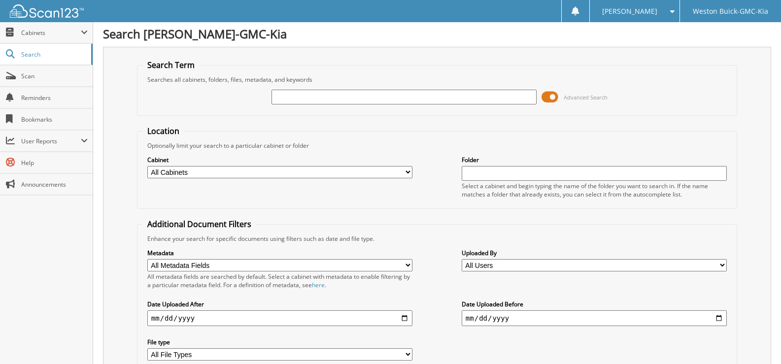
scroll to position [0, 0]
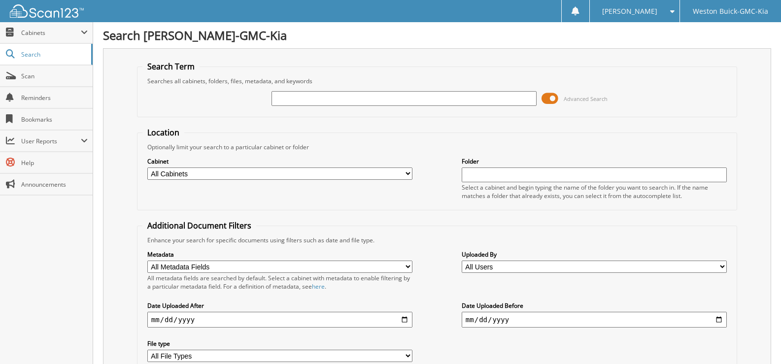
click at [285, 99] on input "text" at bounding box center [404, 98] width 265 height 15
click at [289, 97] on input "text" at bounding box center [404, 98] width 265 height 15
type input "719405"
click at [405, 175] on select "All Cabinets ACCOUNTS PAYABLE DEAD DEALS PARTS INVOICE RESERVES SERVICE CONTRAC…" at bounding box center [279, 174] width 265 height 12
select select "4413"
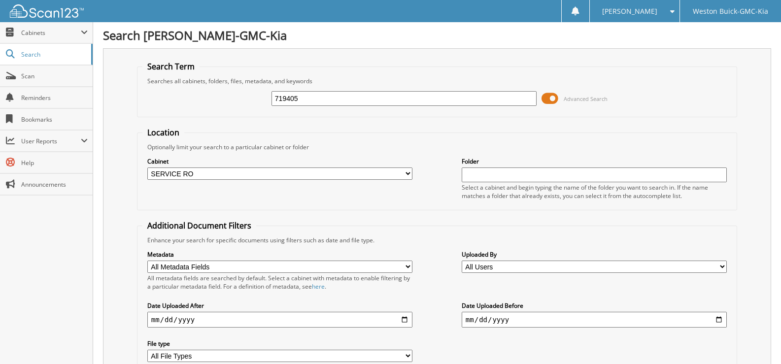
click at [147, 168] on select "All Cabinets ACCOUNTS PAYABLE DEAD DEALS PARTS INVOICE RESERVES SERVICE CONTRAC…" at bounding box center [279, 174] width 265 height 12
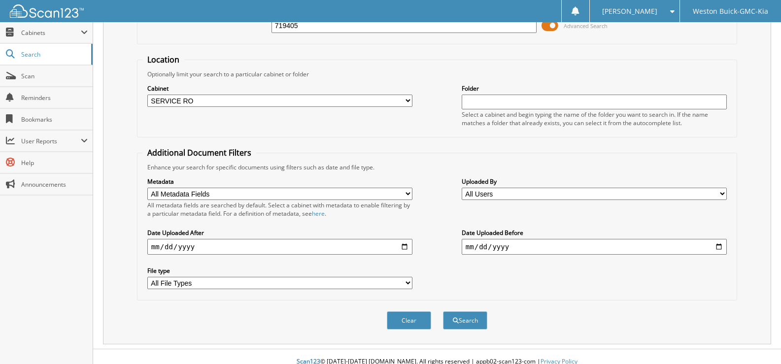
scroll to position [83, 0]
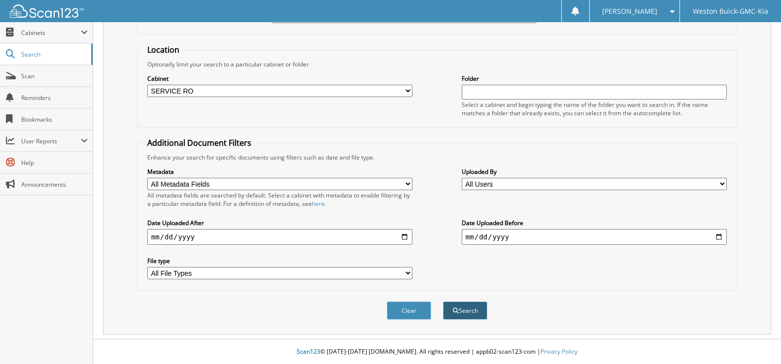
click at [469, 311] on button "Search" at bounding box center [465, 311] width 44 height 18
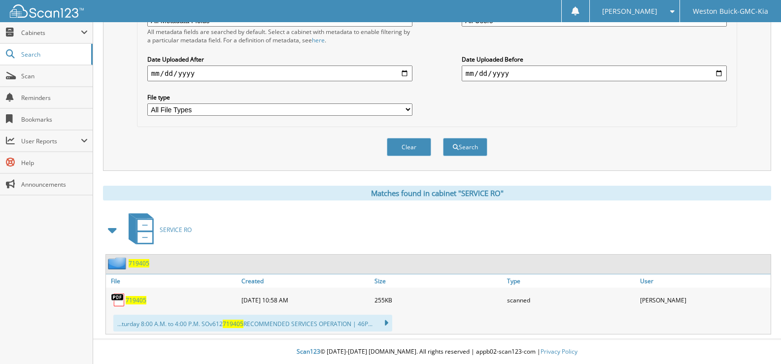
scroll to position [247, 0]
click at [133, 297] on span "719405" at bounding box center [136, 300] width 21 height 8
click at [412, 148] on button "Clear" at bounding box center [409, 147] width 44 height 18
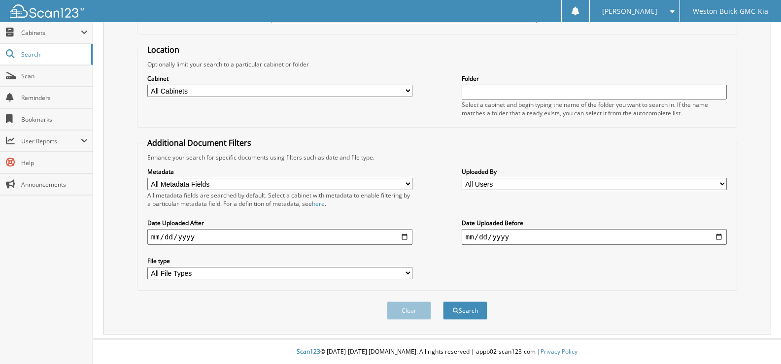
click at [409, 93] on select "All Cabinets ACCOUNTS PAYABLE DEAD DEALS PARTS INVOICE RESERVES SERVICE CONTRAC…" at bounding box center [279, 91] width 265 height 12
select select "4413"
click at [147, 85] on select "All Cabinets ACCOUNTS PAYABLE DEAD DEALS PARTS INVOICE RESERVES SERVICE CONTRAC…" at bounding box center [279, 91] width 265 height 12
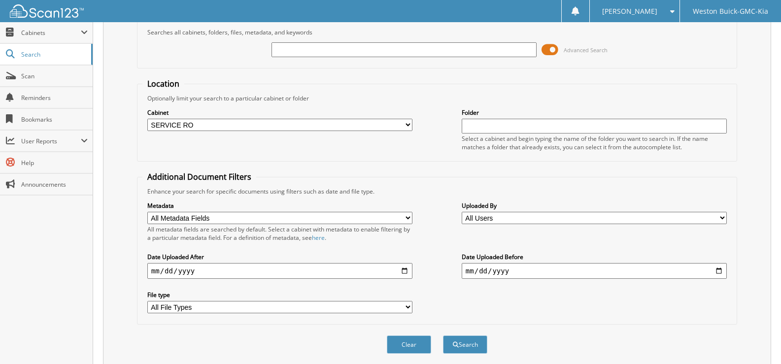
scroll to position [0, 0]
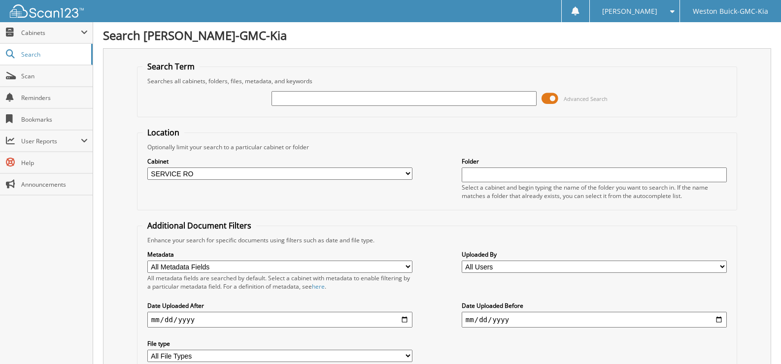
drag, startPoint x: 289, startPoint y: 96, endPoint x: 292, endPoint y: 100, distance: 5.2
click at [289, 97] on input "text" at bounding box center [404, 98] width 265 height 15
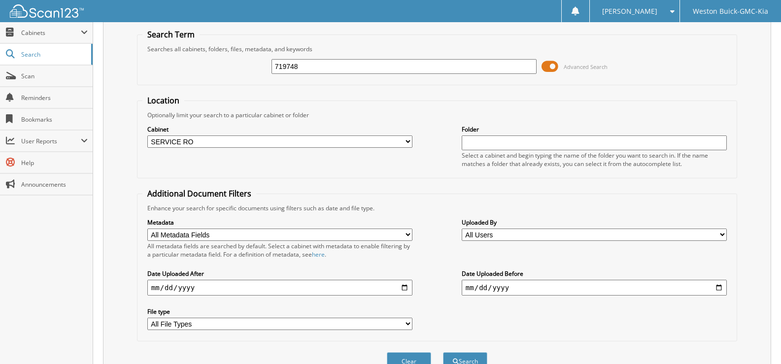
scroll to position [49, 0]
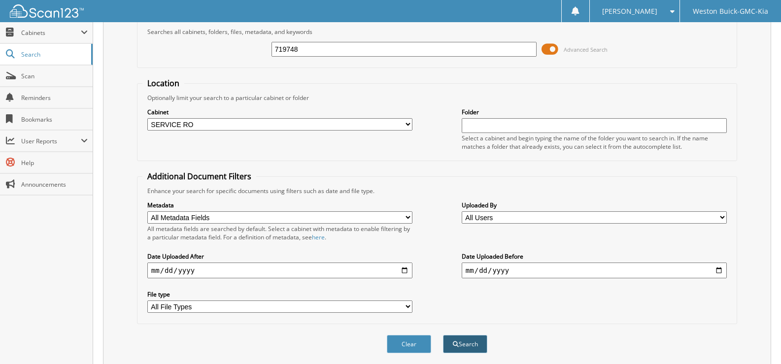
type input "719748"
click at [471, 345] on button "Search" at bounding box center [465, 344] width 44 height 18
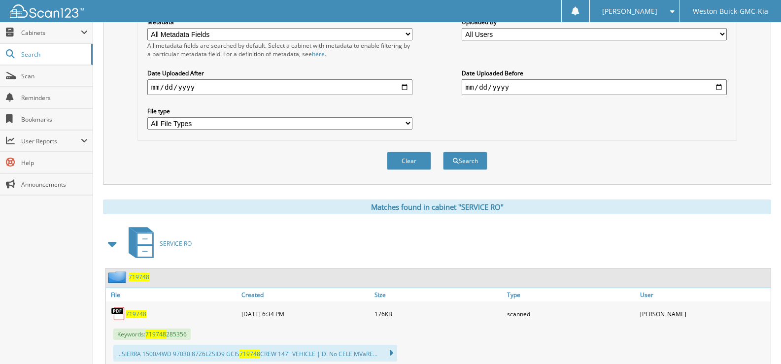
scroll to position [246, 0]
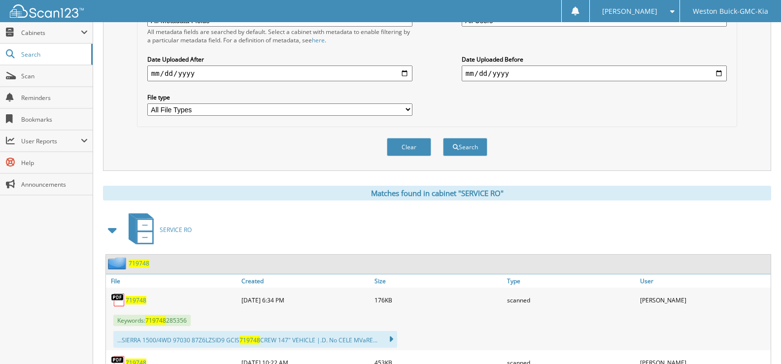
click at [136, 298] on span "719748" at bounding box center [136, 300] width 21 height 8
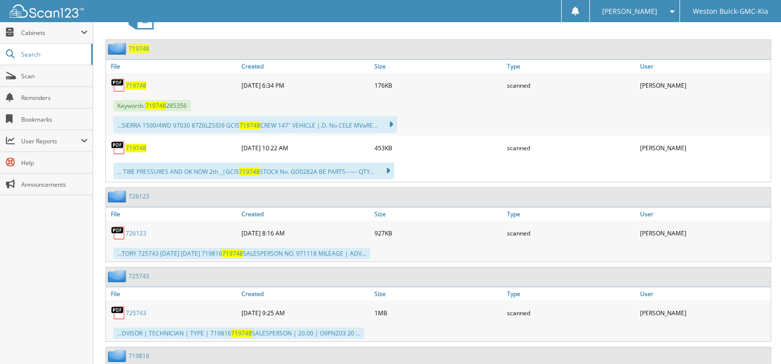
scroll to position [493, 0]
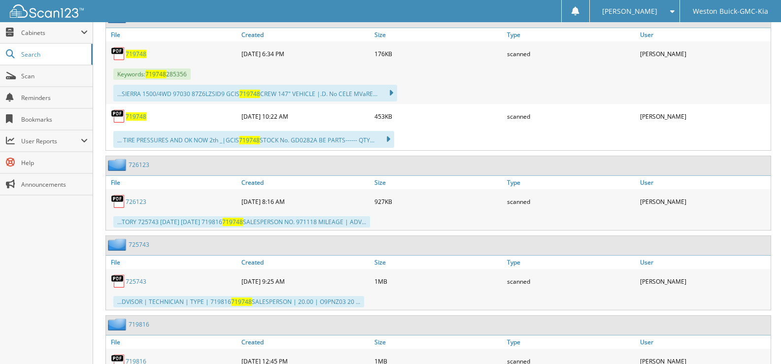
click at [139, 115] on span "719748" at bounding box center [136, 116] width 21 height 8
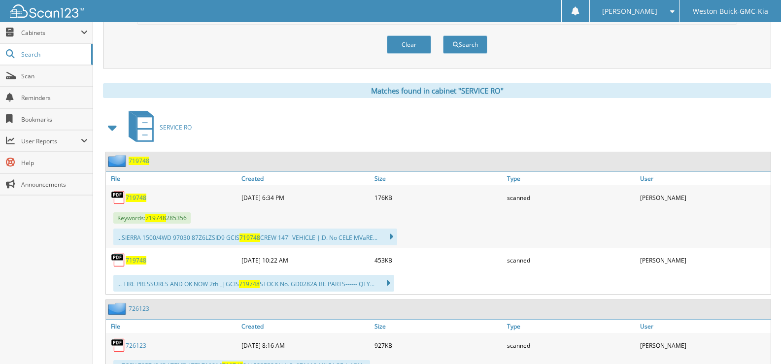
scroll to position [296, 0]
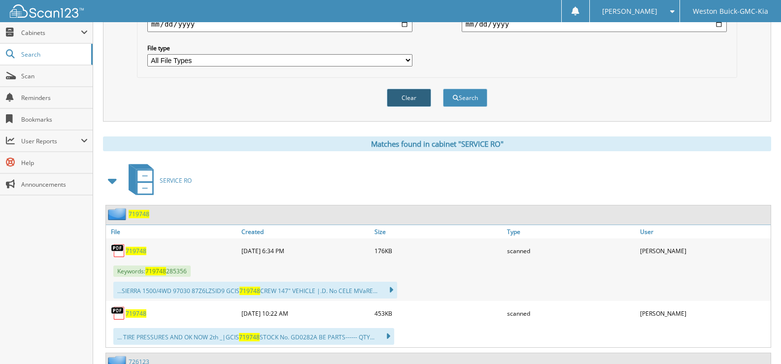
click at [405, 101] on button "Clear" at bounding box center [409, 98] width 44 height 18
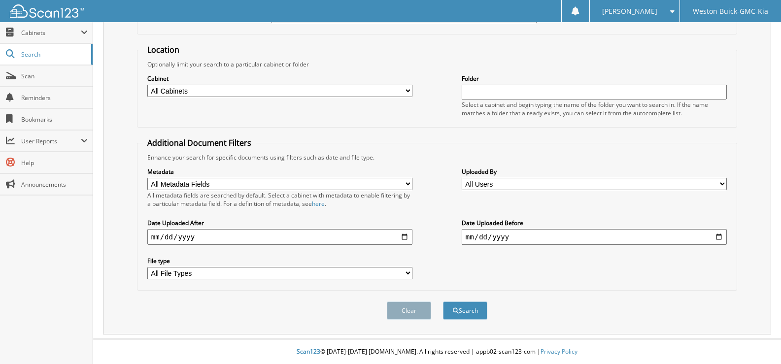
scroll to position [83, 0]
click at [395, 93] on select "All Cabinets ACCOUNTS PAYABLE DEAD DEALS PARTS INVOICE RESERVES SERVICE CONTRAC…" at bounding box center [279, 91] width 265 height 12
select select "4413"
click at [147, 85] on select "All Cabinets ACCOUNTS PAYABLE DEAD DEALS PARTS INVOICE RESERVES SERVICE CONTRAC…" at bounding box center [279, 91] width 265 height 12
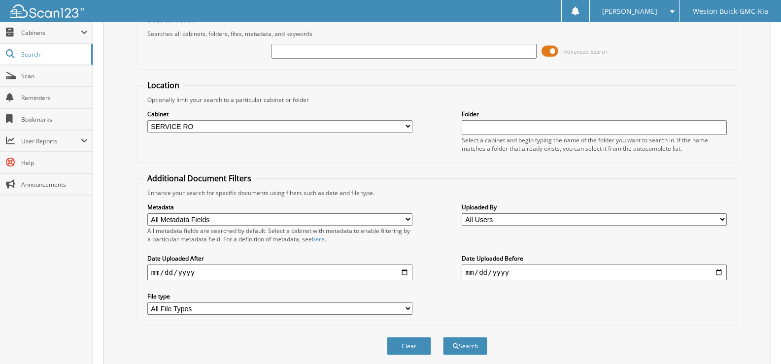
scroll to position [0, 0]
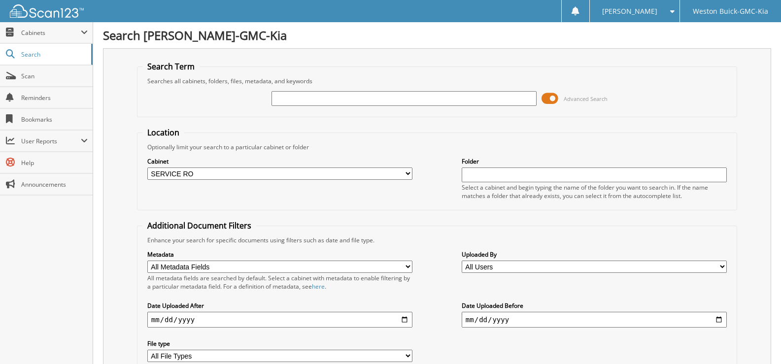
click at [352, 101] on input "text" at bounding box center [404, 98] width 265 height 15
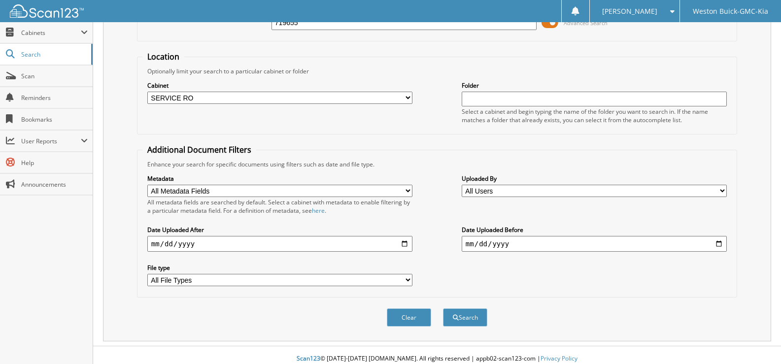
scroll to position [83, 0]
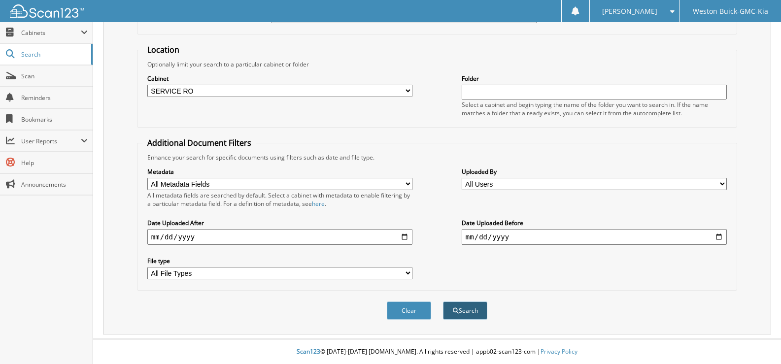
type input "719655"
click at [458, 312] on button "Search" at bounding box center [465, 311] width 44 height 18
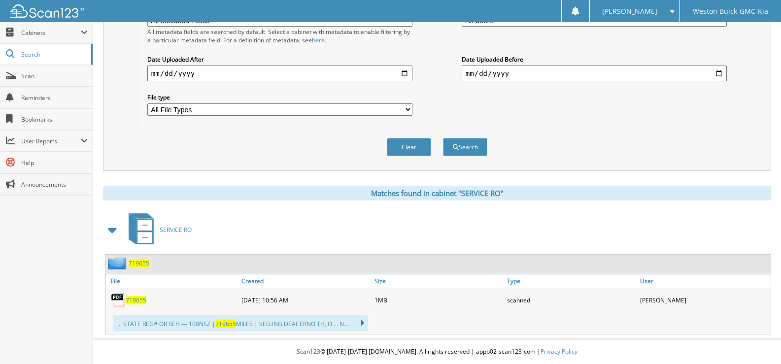
scroll to position [247, 0]
click at [135, 300] on span "719655" at bounding box center [136, 300] width 21 height 8
click at [413, 142] on button "Clear" at bounding box center [409, 147] width 44 height 18
select select
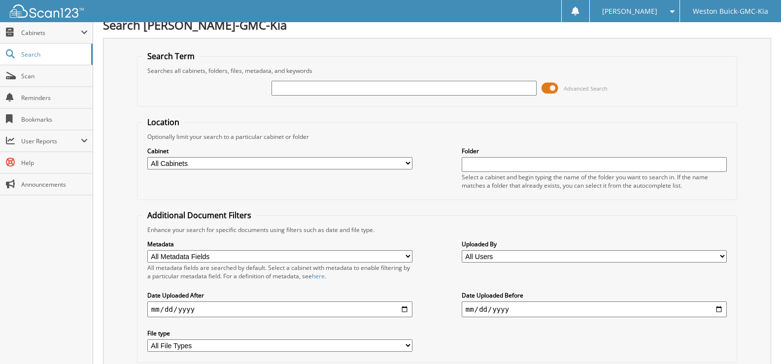
scroll to position [0, 0]
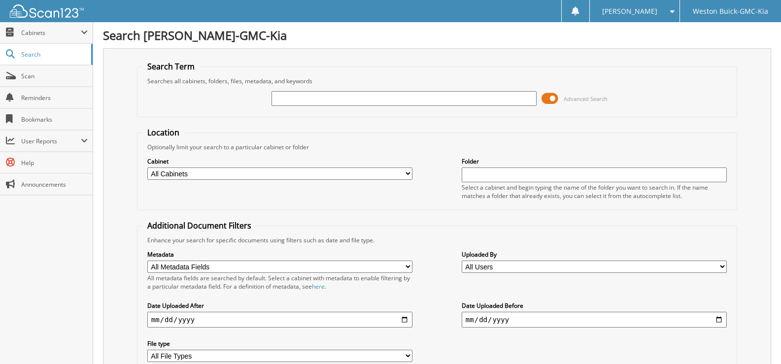
click at [301, 101] on input "text" at bounding box center [404, 98] width 265 height 15
type input "719712"
click at [408, 175] on select "All Cabinets ACCOUNTS PAYABLE DEAD DEALS PARTS INVOICE RESERVES SERVICE CONTRAC…" at bounding box center [279, 174] width 265 height 12
select select "4413"
click at [147, 168] on select "All Cabinets ACCOUNTS PAYABLE DEAD DEALS PARTS INVOICE RESERVES SERVICE CONTRAC…" at bounding box center [279, 174] width 265 height 12
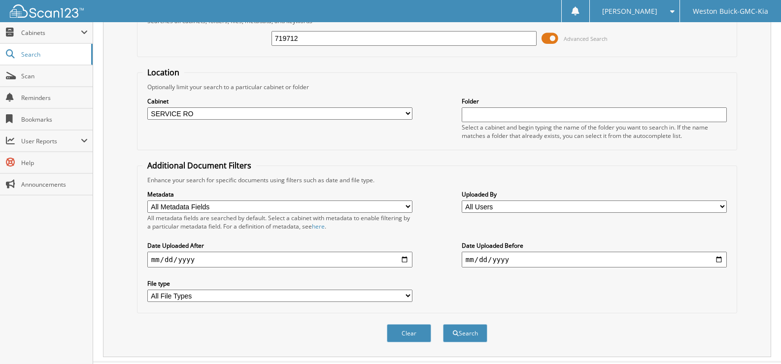
scroll to position [83, 0]
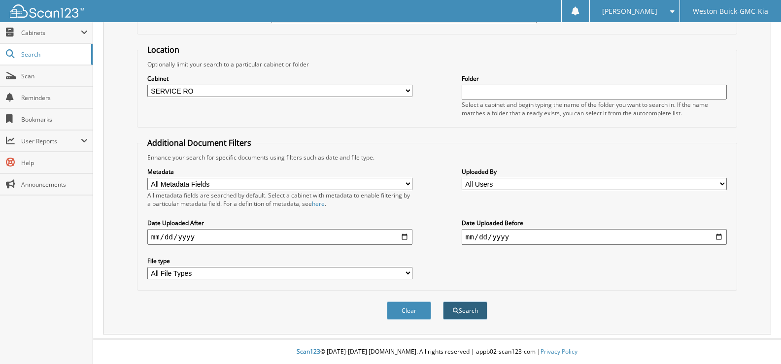
click at [453, 311] on span "submit" at bounding box center [456, 311] width 6 height 6
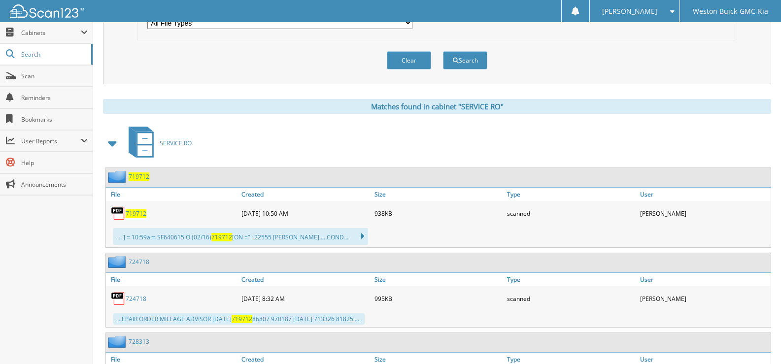
scroll to position [345, 0]
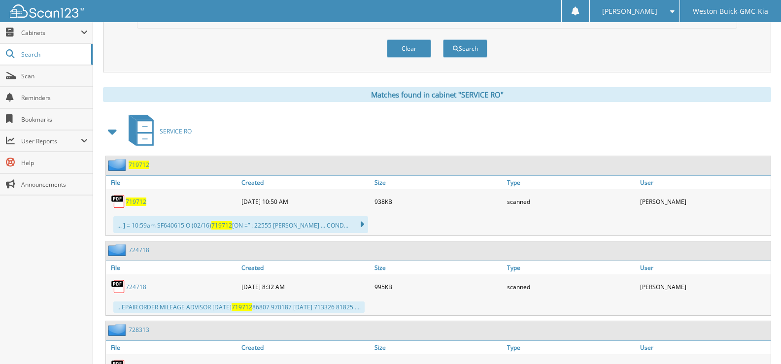
click at [139, 204] on span "719712" at bounding box center [136, 202] width 21 height 8
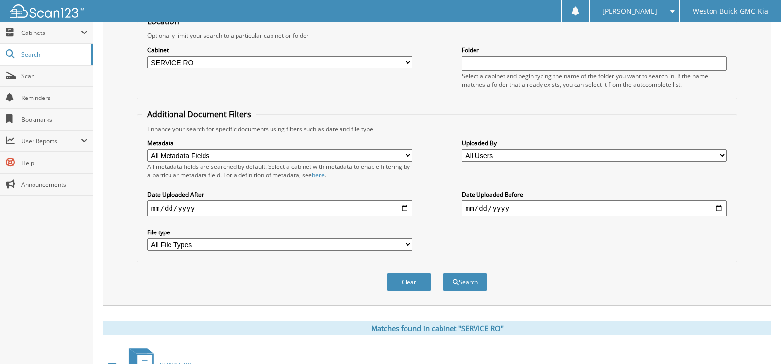
scroll to position [92, 0]
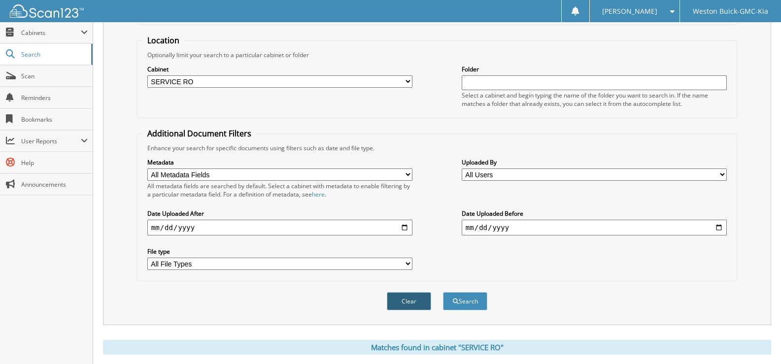
click at [410, 301] on button "Clear" at bounding box center [409, 301] width 44 height 18
select select
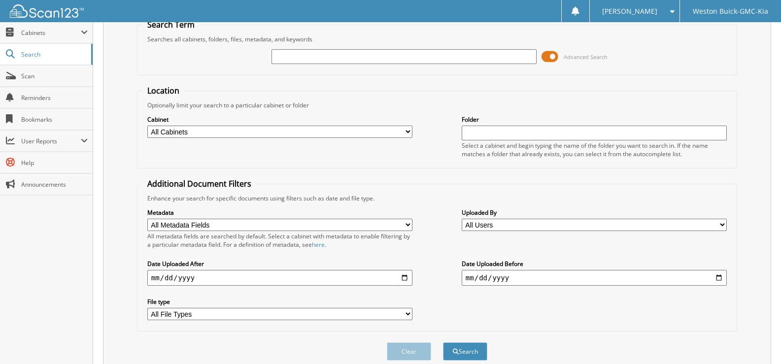
scroll to position [0, 0]
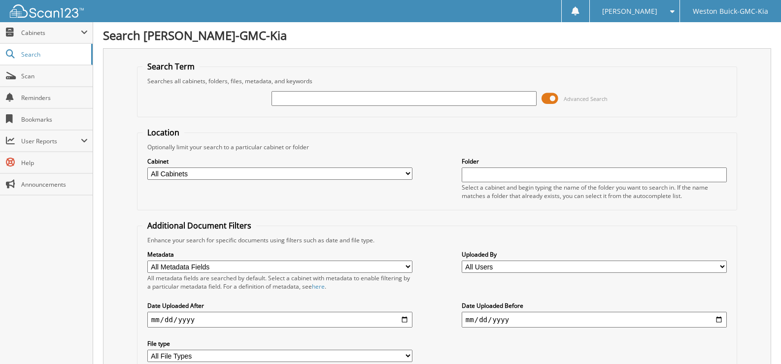
click at [288, 102] on input "text" at bounding box center [404, 98] width 265 height 15
type input "719711"
click at [410, 174] on select "All Cabinets ACCOUNTS PAYABLE DEAD DEALS PARTS INVOICE RESERVES SERVICE CONTRAC…" at bounding box center [279, 174] width 265 height 12
select select "4413"
click at [147, 168] on select "All Cabinets ACCOUNTS PAYABLE DEAD DEALS PARTS INVOICE RESERVES SERVICE CONTRAC…" at bounding box center [279, 174] width 265 height 12
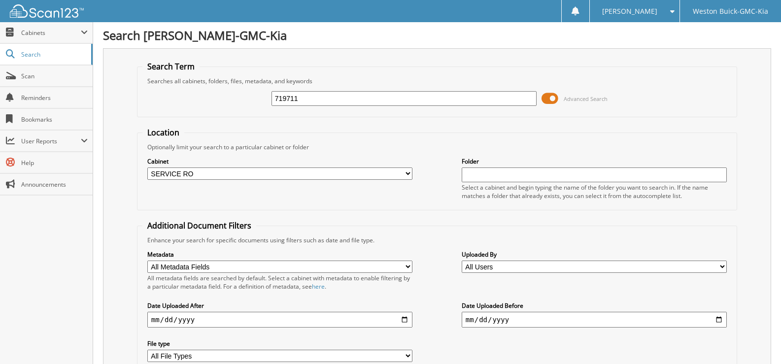
click at [204, 176] on select "All Cabinets ACCOUNTS PAYABLE DEAD DEALS PARTS INVOICE RESERVES SERVICE CONTRAC…" at bounding box center [279, 174] width 265 height 12
click at [254, 137] on fieldset "Location Optionally limit your search to a particular cabinet or folder Cabinet…" at bounding box center [437, 168] width 600 height 83
click at [305, 177] on select "All Cabinets ACCOUNTS PAYABLE DEAD DEALS PARTS INVOICE RESERVES SERVICE CONTRAC…" at bounding box center [279, 174] width 265 height 12
click at [344, 147] on div "Optionally limit your search to a particular cabinet or folder" at bounding box center [436, 147] width 589 height 8
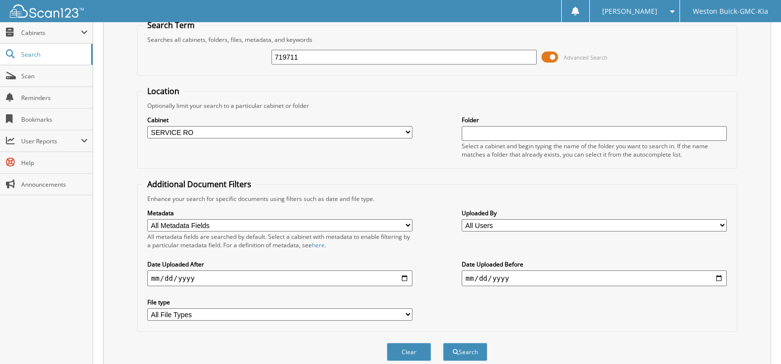
scroll to position [83, 0]
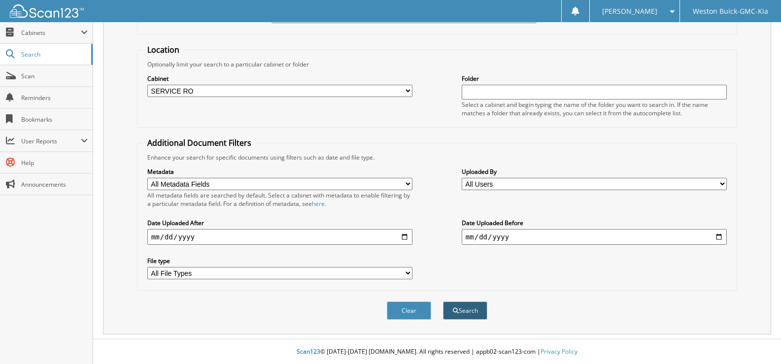
click at [462, 314] on button "Search" at bounding box center [465, 311] width 44 height 18
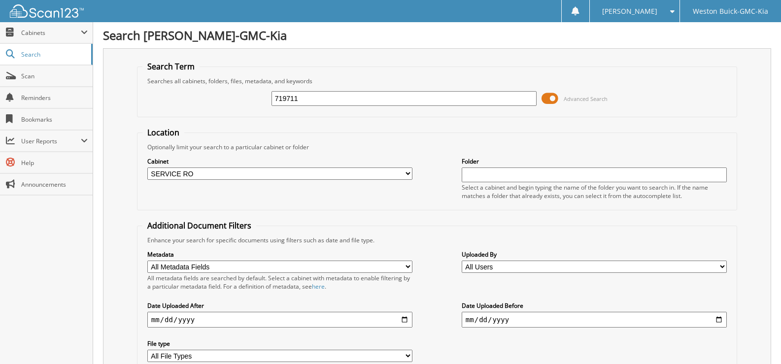
click at [213, 173] on select "All Cabinets ACCOUNTS PAYABLE DEAD DEALS PARTS INVOICE RESERVES SERVICE CONTRAC…" at bounding box center [279, 174] width 265 height 12
click at [325, 149] on div "Optionally limit your search to a particular cabinet or folder" at bounding box center [436, 147] width 589 height 8
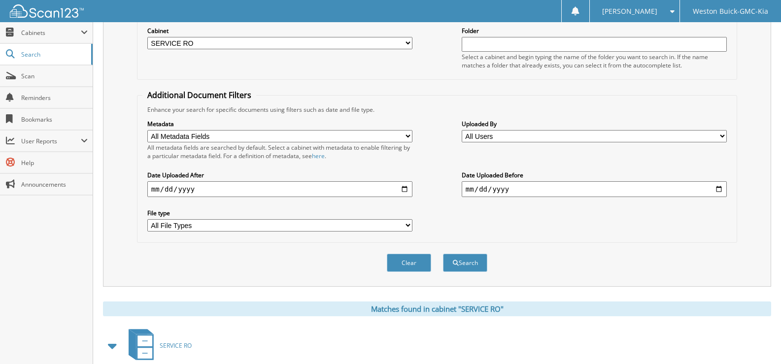
scroll to position [148, 0]
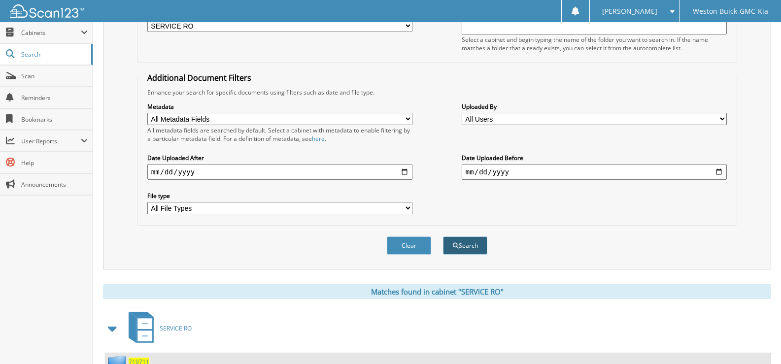
click at [457, 242] on button "Search" at bounding box center [465, 246] width 44 height 18
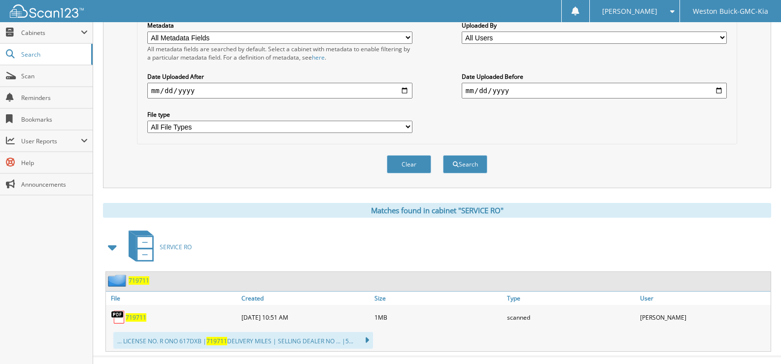
scroll to position [246, 0]
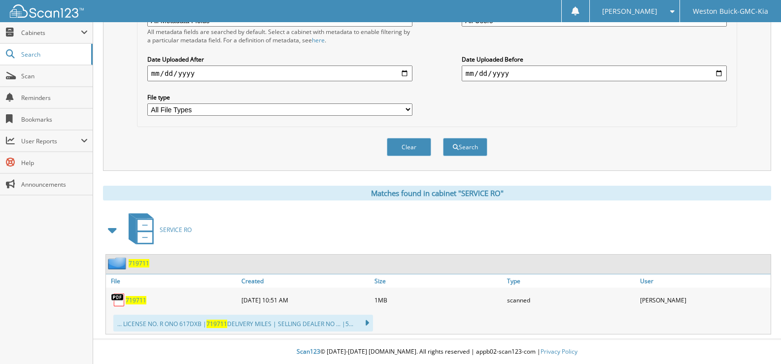
click at [135, 296] on link "719711" at bounding box center [136, 300] width 21 height 8
click at [419, 148] on button "Clear" at bounding box center [409, 147] width 44 height 18
select select
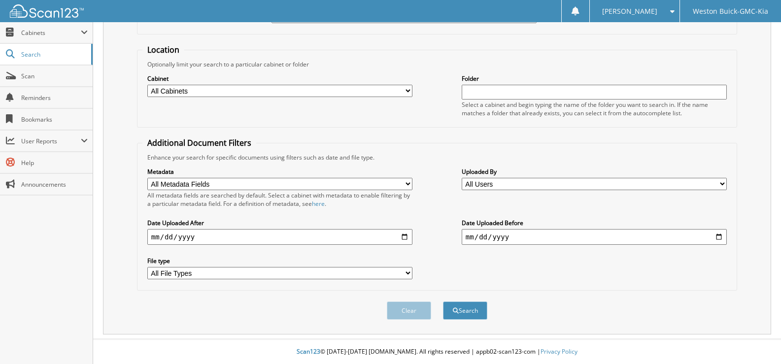
scroll to position [0, 0]
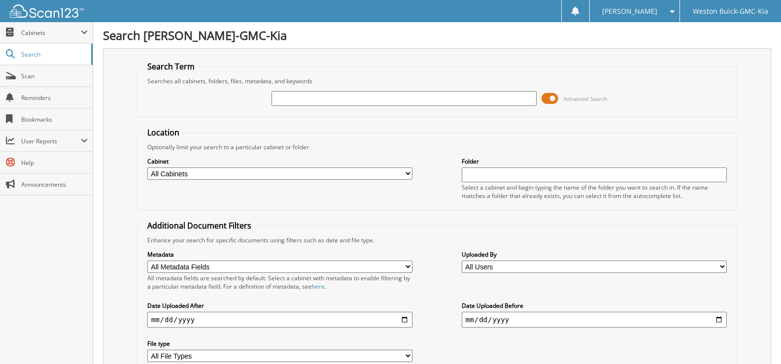
click at [307, 96] on input "text" at bounding box center [404, 98] width 265 height 15
type input "719710"
click at [407, 176] on select "All Cabinets ACCOUNTS PAYABLE DEAD DEALS PARTS INVOICE RESERVES SERVICE CONTRAC…" at bounding box center [279, 174] width 265 height 12
select select "4413"
click at [147, 168] on select "All Cabinets ACCOUNTS PAYABLE DEAD DEALS PARTS INVOICE RESERVES SERVICE CONTRAC…" at bounding box center [279, 174] width 265 height 12
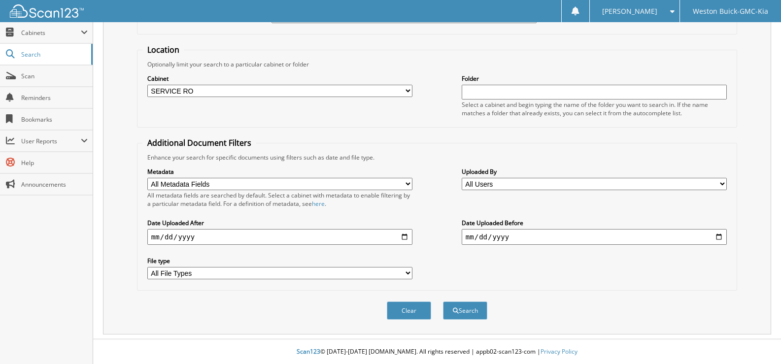
scroll to position [83, 0]
click at [467, 311] on button "Search" at bounding box center [465, 311] width 44 height 18
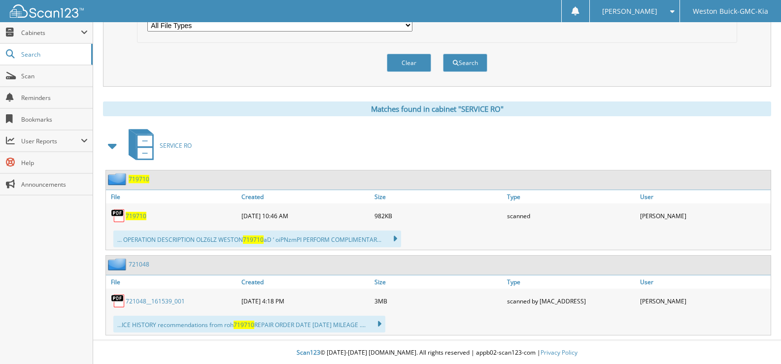
scroll to position [332, 0]
click at [137, 217] on span "719710" at bounding box center [136, 215] width 21 height 8
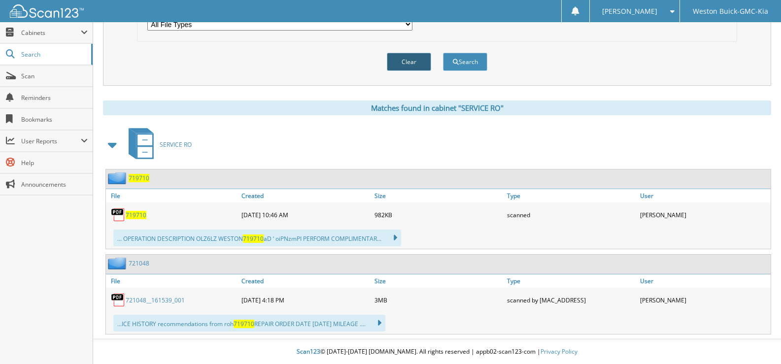
click at [424, 58] on button "Clear" at bounding box center [409, 62] width 44 height 18
select select
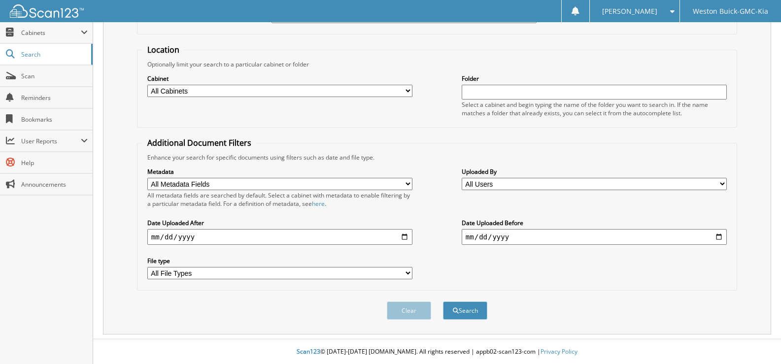
scroll to position [0, 0]
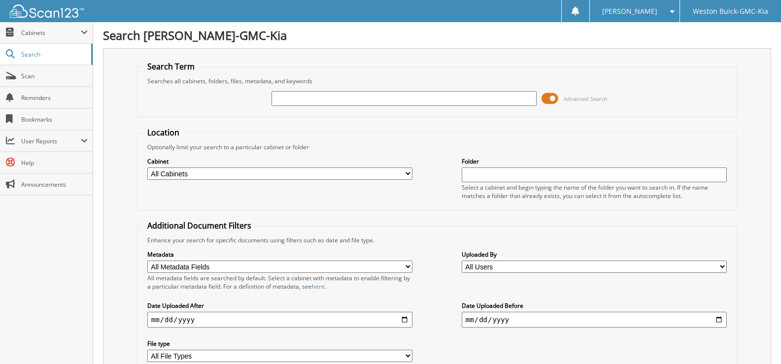
click at [277, 99] on input "text" at bounding box center [404, 98] width 265 height 15
click at [290, 95] on input "text" at bounding box center [404, 98] width 265 height 15
type input "719694"
click at [404, 176] on select "All Cabinets ACCOUNTS PAYABLE DEAD DEALS PARTS INVOICE RESERVES SERVICE CONTRAC…" at bounding box center [279, 174] width 265 height 12
select select "4413"
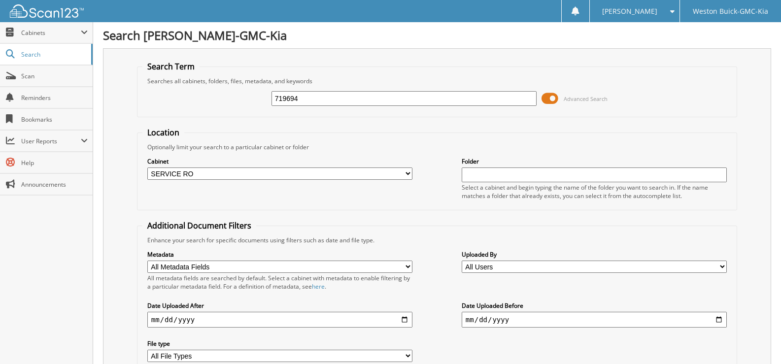
click at [147, 168] on select "All Cabinets ACCOUNTS PAYABLE DEAD DEALS PARTS INVOICE RESERVES SERVICE CONTRAC…" at bounding box center [279, 174] width 265 height 12
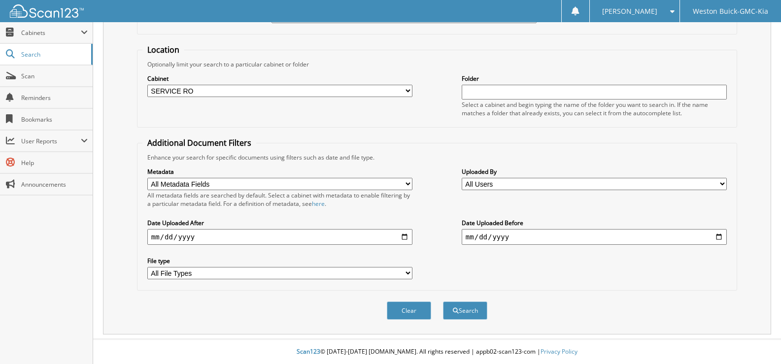
scroll to position [83, 0]
click at [460, 308] on button "Search" at bounding box center [465, 311] width 44 height 18
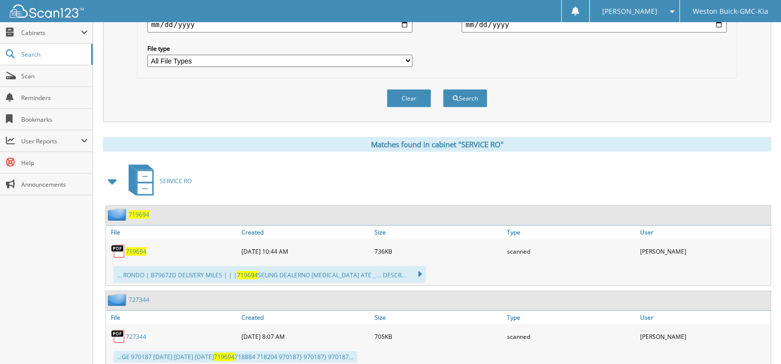
scroll to position [296, 0]
click at [138, 251] on span "719694" at bounding box center [136, 251] width 21 height 8
click at [413, 97] on button "Clear" at bounding box center [409, 98] width 44 height 18
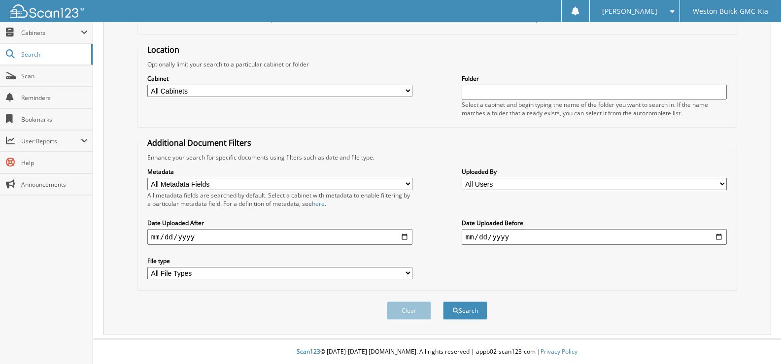
scroll to position [83, 0]
click at [405, 94] on select "All Cabinets ACCOUNTS PAYABLE DEAD DEALS PARTS INVOICE RESERVES SERVICE CONTRAC…" at bounding box center [279, 91] width 265 height 12
select select "4413"
click at [147, 85] on select "All Cabinets ACCOUNTS PAYABLE DEAD DEALS PARTS INVOICE RESERVES SERVICE CONTRAC…" at bounding box center [279, 91] width 265 height 12
click at [485, 92] on input "text" at bounding box center [594, 92] width 265 height 15
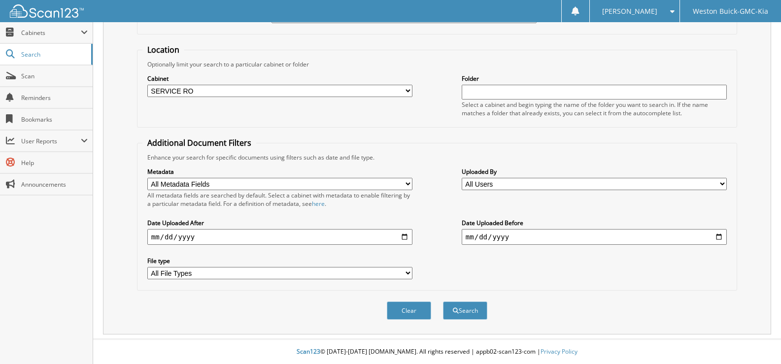
scroll to position [0, 0]
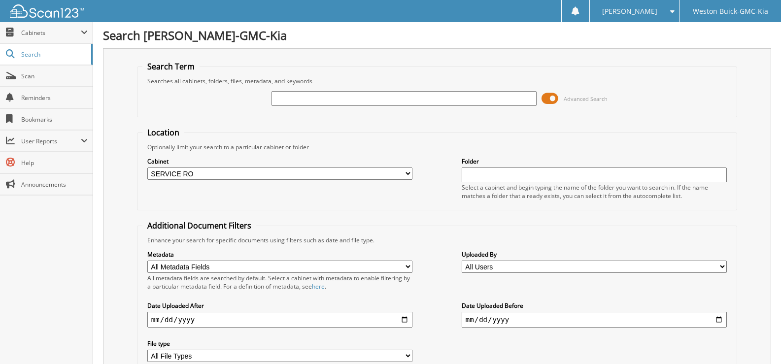
click at [328, 96] on input "text" at bounding box center [404, 98] width 265 height 15
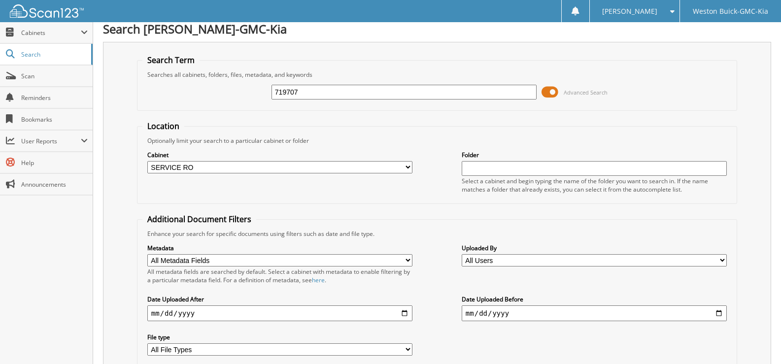
scroll to position [83, 0]
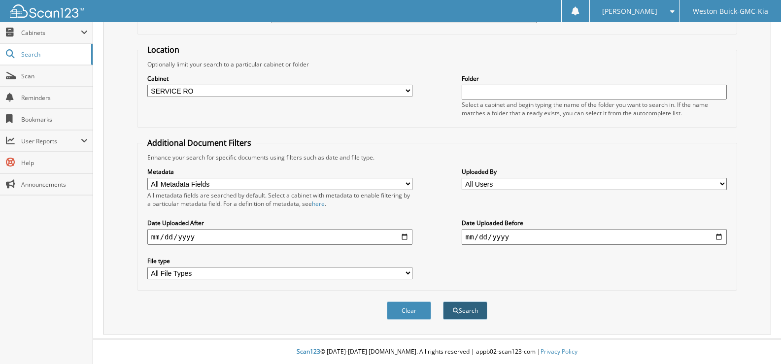
type input "719707"
click at [462, 310] on button "Search" at bounding box center [465, 311] width 44 height 18
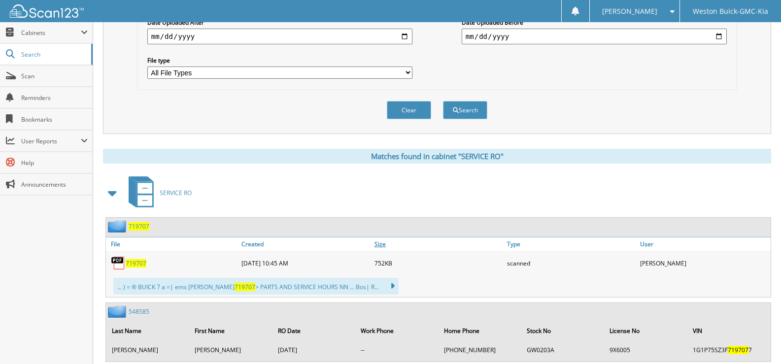
scroll to position [296, 0]
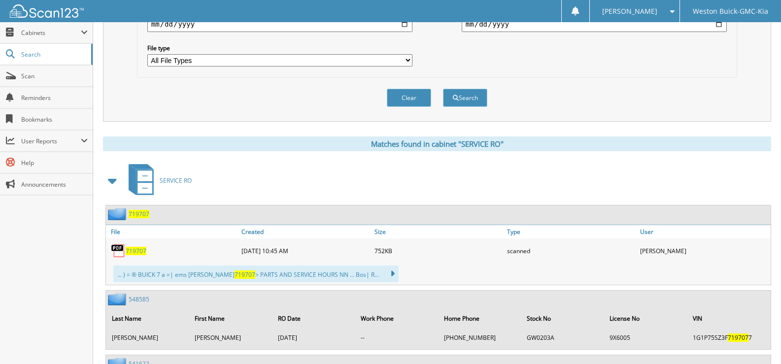
click at [130, 250] on span "719707" at bounding box center [136, 251] width 21 height 8
click at [412, 95] on button "Clear" at bounding box center [409, 98] width 44 height 18
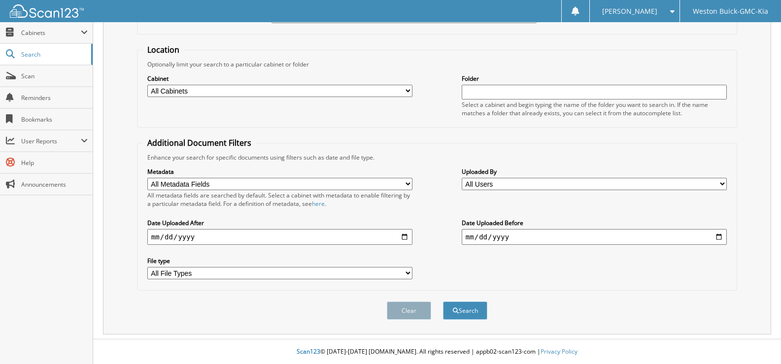
scroll to position [83, 0]
click at [219, 93] on select "All Cabinets ACCOUNTS PAYABLE DEAD DEALS PARTS INVOICE RESERVES SERVICE CONTRAC…" at bounding box center [279, 91] width 265 height 12
select select "4413"
click at [147, 85] on select "All Cabinets ACCOUNTS PAYABLE DEAD DEALS PARTS INVOICE RESERVES SERVICE CONTRAC…" at bounding box center [279, 91] width 265 height 12
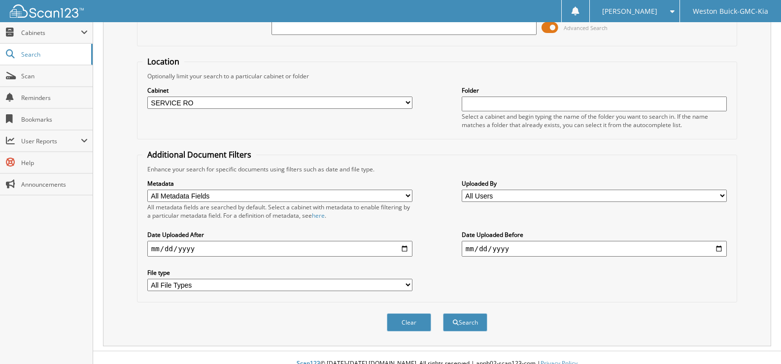
scroll to position [0, 0]
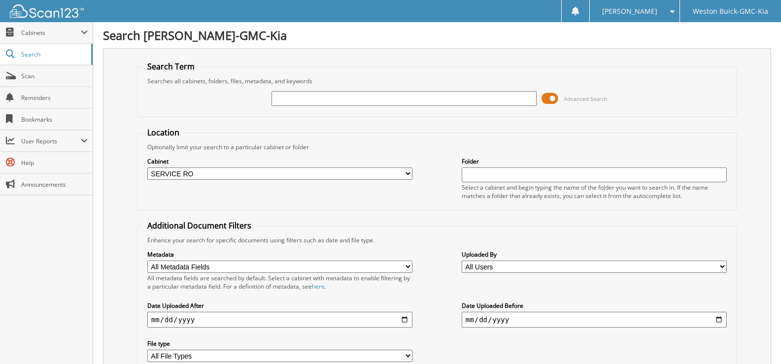
click at [286, 99] on input "text" at bounding box center [404, 98] width 265 height 15
click at [281, 96] on input "text" at bounding box center [404, 98] width 265 height 15
type input "719697"
click at [226, 174] on select "All Cabinets ACCOUNTS PAYABLE DEAD DEALS PARTS INVOICE RESERVES SERVICE CONTRAC…" at bounding box center [279, 174] width 265 height 12
click at [147, 168] on select "All Cabinets ACCOUNTS PAYABLE DEAD DEALS PARTS INVOICE RESERVES SERVICE CONTRAC…" at bounding box center [279, 174] width 265 height 12
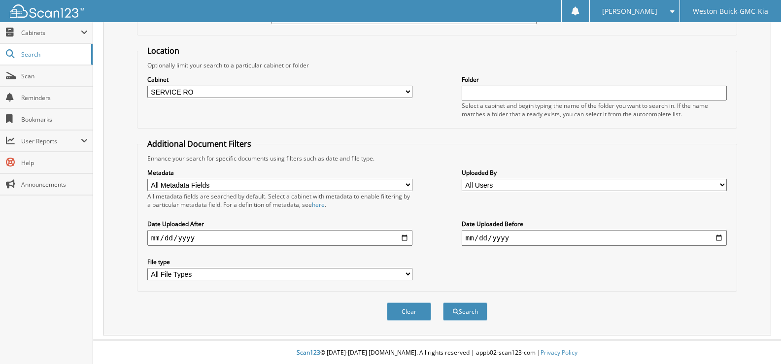
scroll to position [83, 0]
click at [459, 314] on button "Search" at bounding box center [465, 311] width 44 height 18
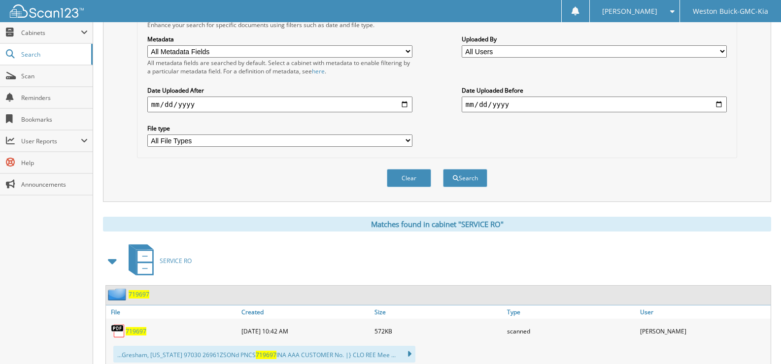
scroll to position [296, 0]
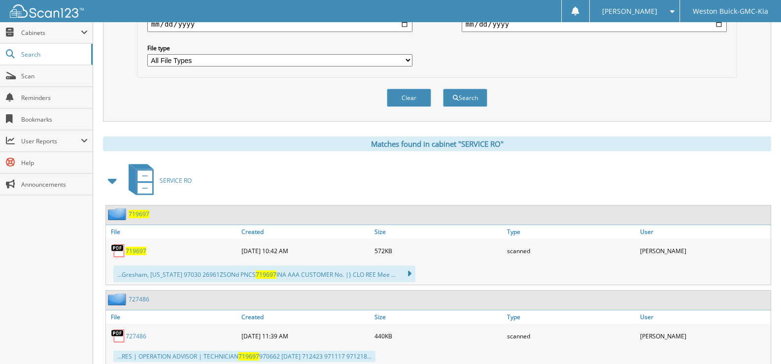
drag, startPoint x: 136, startPoint y: 246, endPoint x: 139, endPoint y: 251, distance: 5.6
click at [136, 247] on div "719697" at bounding box center [172, 251] width 133 height 20
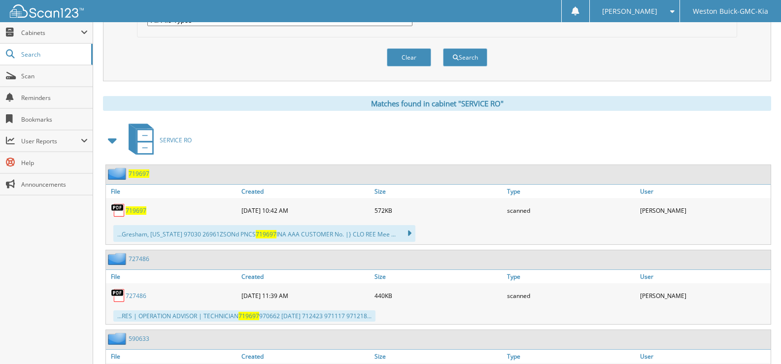
scroll to position [407, 0]
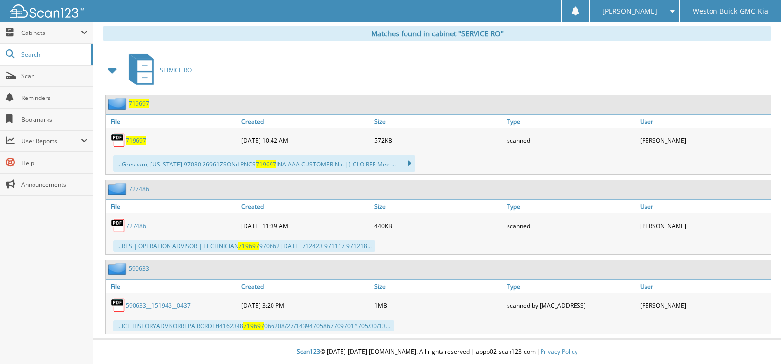
click at [138, 141] on span "719697" at bounding box center [136, 141] width 21 height 8
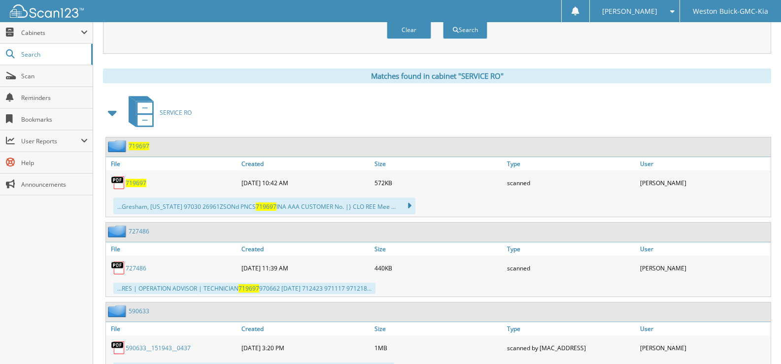
scroll to position [308, 0]
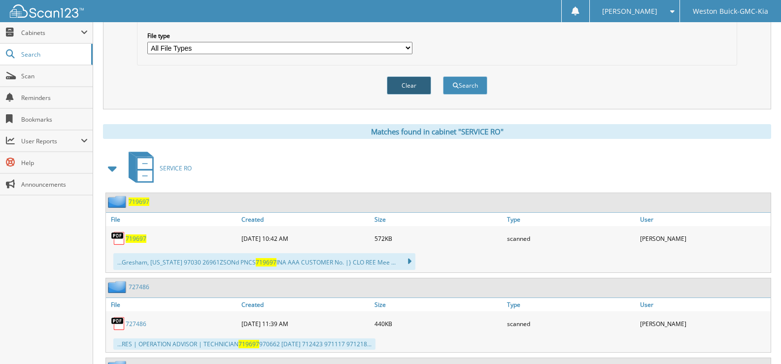
click at [407, 85] on button "Clear" at bounding box center [409, 85] width 44 height 18
select select
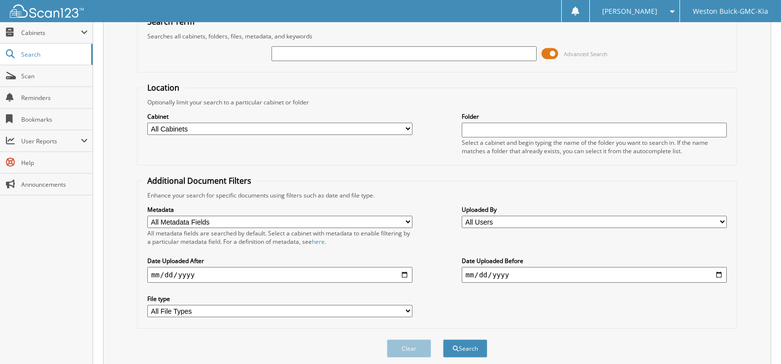
scroll to position [0, 0]
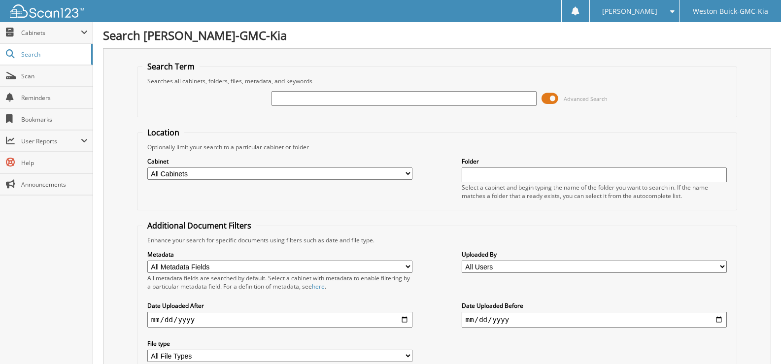
click at [278, 101] on input "text" at bounding box center [404, 98] width 265 height 15
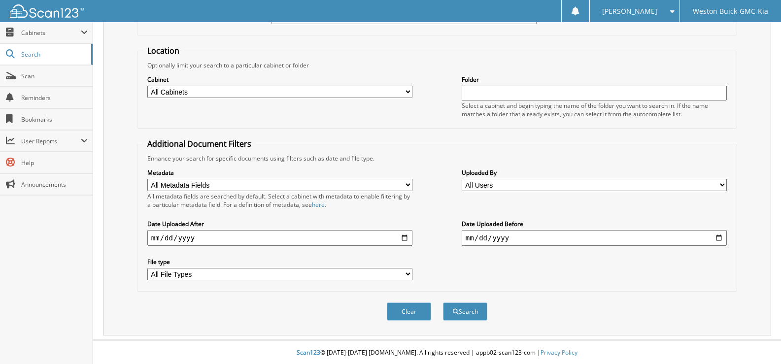
scroll to position [83, 0]
type input "719703"
click at [407, 87] on select "All Cabinets ACCOUNTS PAYABLE DEAD DEALS PARTS INVOICE RESERVES SERVICE CONTRAC…" at bounding box center [279, 91] width 265 height 12
select select "4413"
click at [147, 85] on select "All Cabinets ACCOUNTS PAYABLE DEAD DEALS PARTS INVOICE RESERVES SERVICE CONTRAC…" at bounding box center [279, 91] width 265 height 12
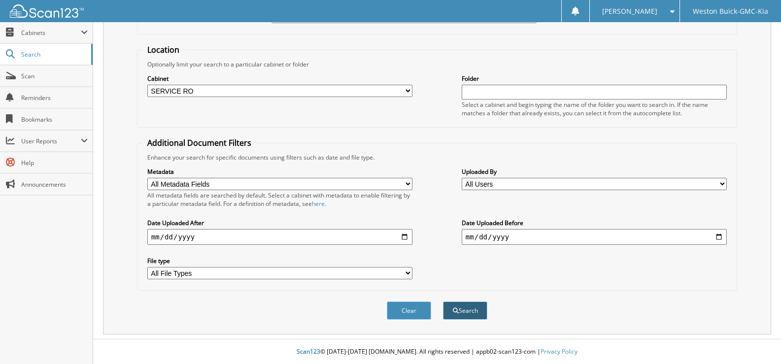
click at [450, 307] on button "Search" at bounding box center [465, 311] width 44 height 18
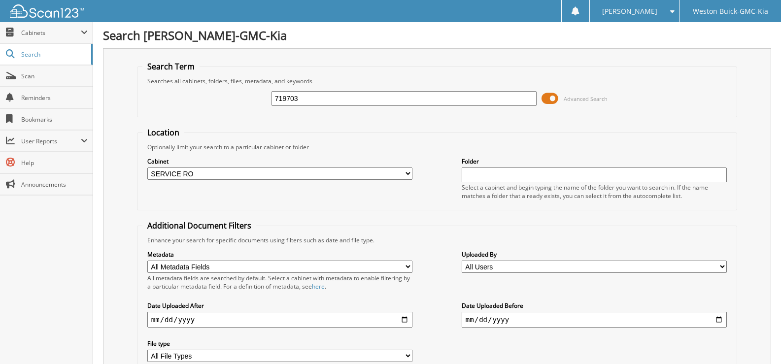
click at [307, 101] on input "719703" at bounding box center [404, 98] width 265 height 15
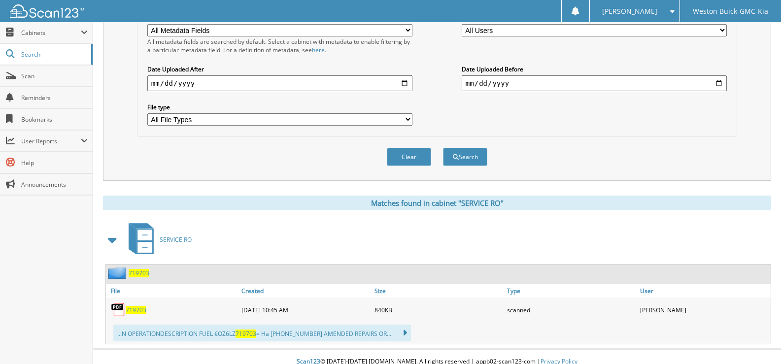
scroll to position [246, 0]
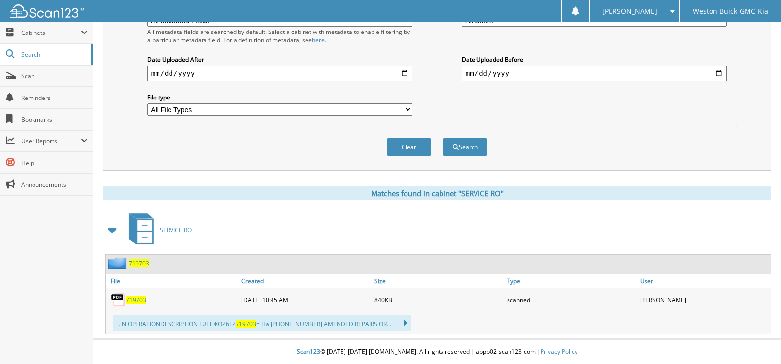
click at [139, 303] on span "719703" at bounding box center [136, 300] width 21 height 8
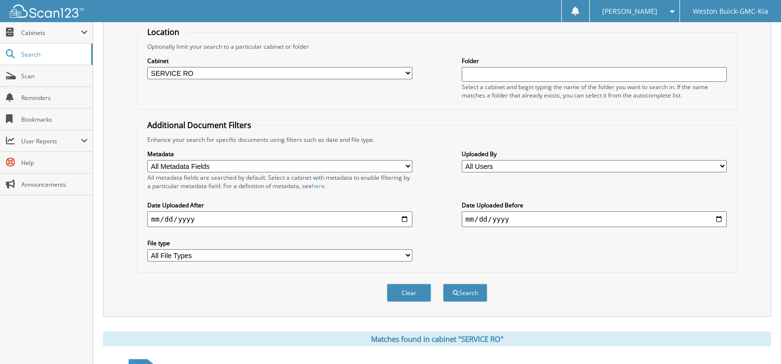
scroll to position [99, 0]
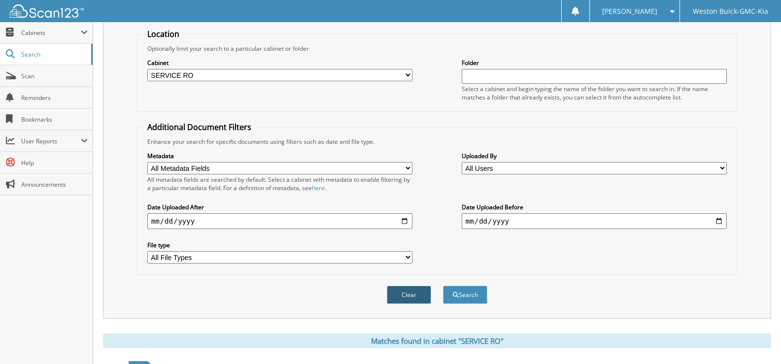
click at [419, 298] on button "Clear" at bounding box center [409, 295] width 44 height 18
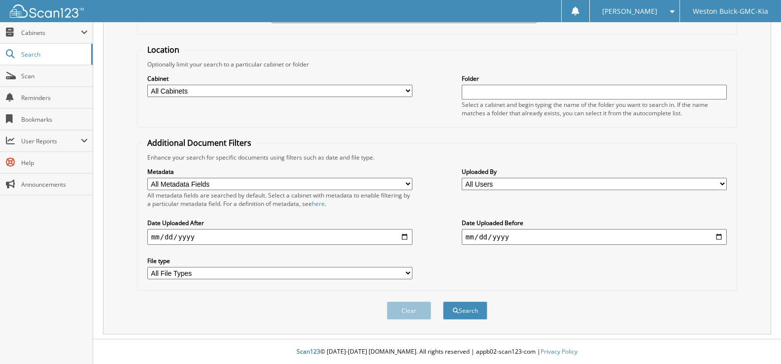
click at [404, 87] on select "All Cabinets ACCOUNTS PAYABLE DEAD DEALS PARTS INVOICE RESERVES SERVICE CONTRAC…" at bounding box center [279, 91] width 265 height 12
select select "4413"
click at [147, 85] on select "All Cabinets ACCOUNTS PAYABLE DEAD DEALS PARTS INVOICE RESERVES SERVICE CONTRAC…" at bounding box center [279, 91] width 265 height 12
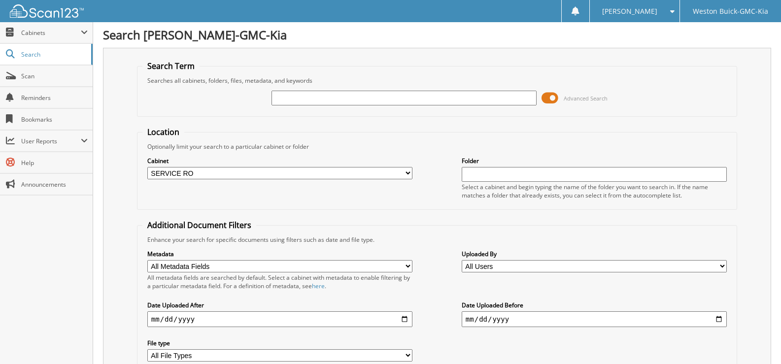
scroll to position [0, 0]
click at [298, 97] on input "text" at bounding box center [404, 98] width 265 height 15
type input "719683"
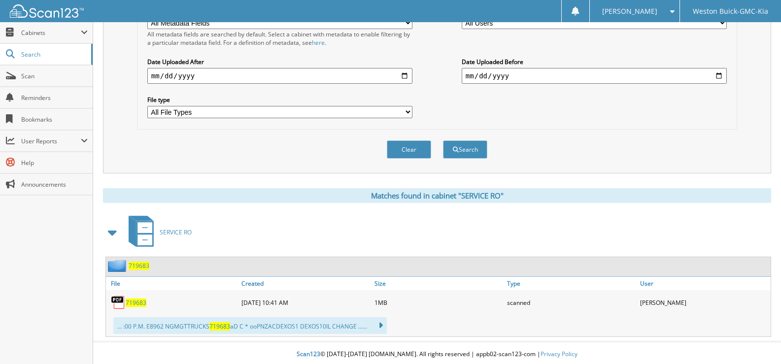
scroll to position [247, 0]
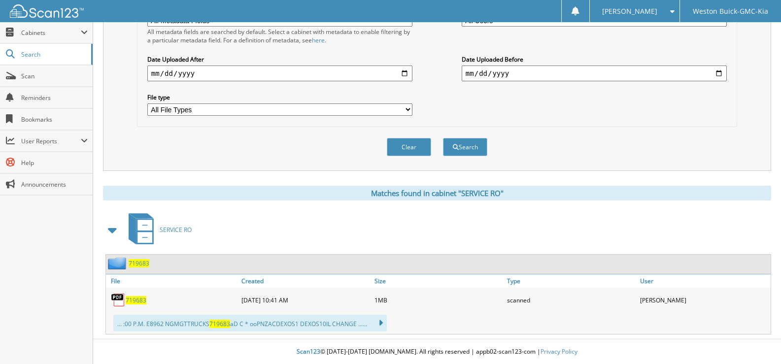
click at [129, 303] on span "719683" at bounding box center [136, 300] width 21 height 8
click at [415, 150] on button "Clear" at bounding box center [409, 147] width 44 height 18
select select
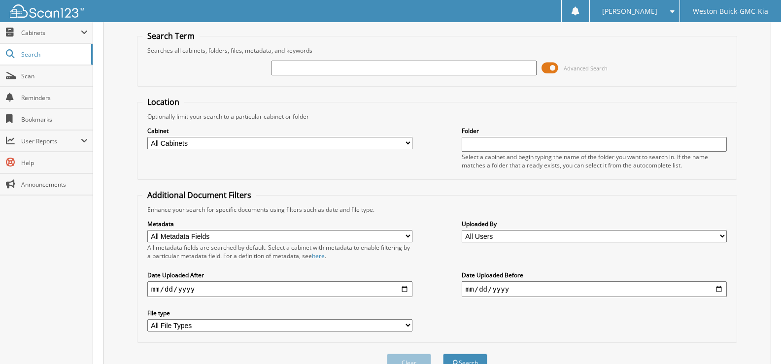
scroll to position [0, 0]
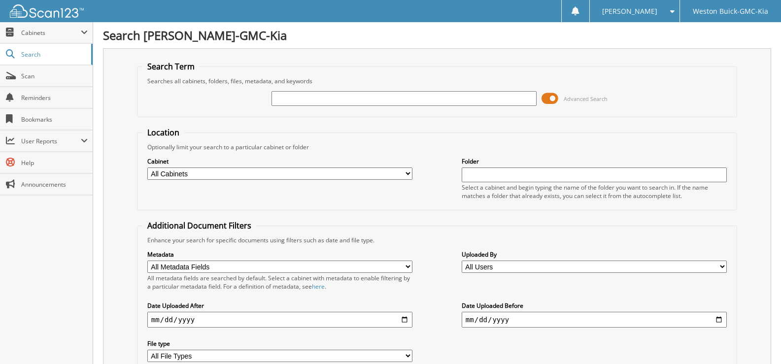
click at [326, 92] on input "text" at bounding box center [404, 98] width 265 height 15
click at [292, 103] on input "text" at bounding box center [404, 98] width 265 height 15
click at [284, 101] on input "text" at bounding box center [404, 98] width 265 height 15
click at [295, 96] on input "text" at bounding box center [404, 98] width 265 height 15
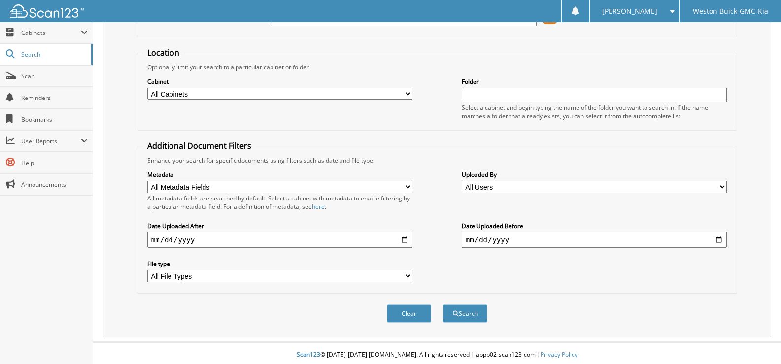
scroll to position [83, 0]
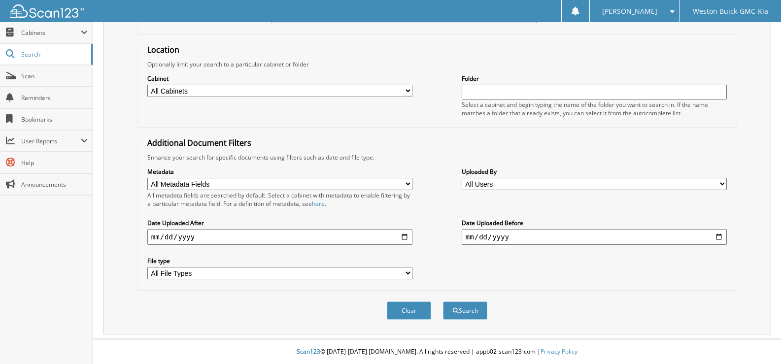
type input "719698"
click at [402, 91] on select "All Cabinets ACCOUNTS PAYABLE DEAD DEALS PARTS INVOICE RESERVES SERVICE CONTRAC…" at bounding box center [279, 91] width 265 height 12
select select "4413"
click at [147, 85] on select "All Cabinets ACCOUNTS PAYABLE DEAD DEALS PARTS INVOICE RESERVES SERVICE CONTRAC…" at bounding box center [279, 91] width 265 height 12
click at [458, 309] on button "Search" at bounding box center [465, 311] width 44 height 18
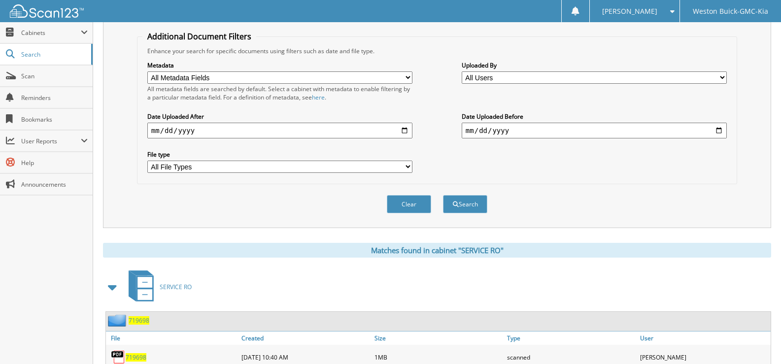
scroll to position [246, 0]
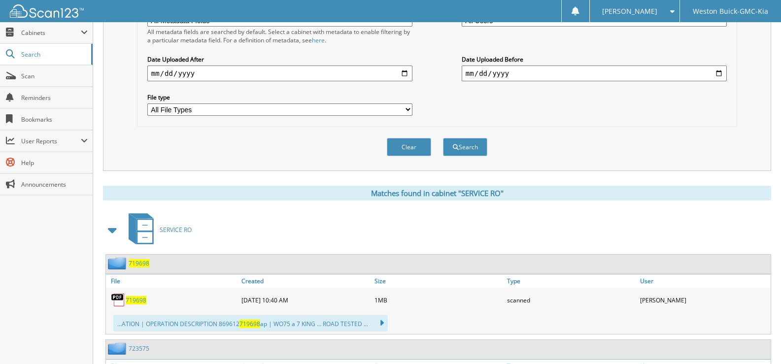
click at [130, 301] on span "719698" at bounding box center [136, 300] width 21 height 8
click at [424, 145] on button "Clear" at bounding box center [409, 147] width 44 height 18
select select
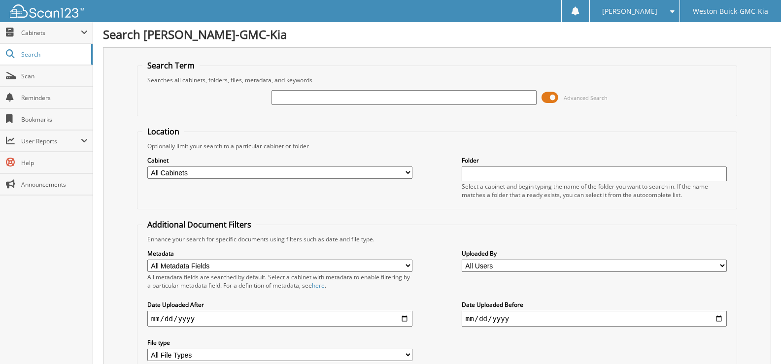
scroll to position [0, 0]
click at [284, 97] on input "text" at bounding box center [404, 98] width 265 height 15
click at [279, 100] on input "text" at bounding box center [404, 98] width 265 height 15
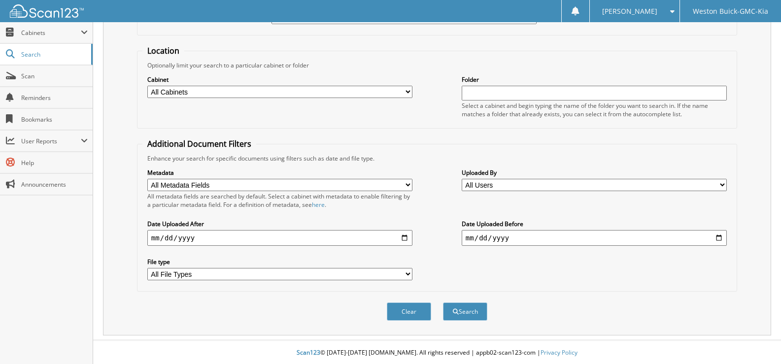
scroll to position [83, 0]
type input "719730"
click at [405, 92] on select "All Cabinets ACCOUNTS PAYABLE DEAD DEALS PARTS INVOICE RESERVES SERVICE CONTRAC…" at bounding box center [279, 91] width 265 height 12
select select "4413"
click at [147, 85] on select "All Cabinets ACCOUNTS PAYABLE DEAD DEALS PARTS INVOICE RESERVES SERVICE CONTRAC…" at bounding box center [279, 91] width 265 height 12
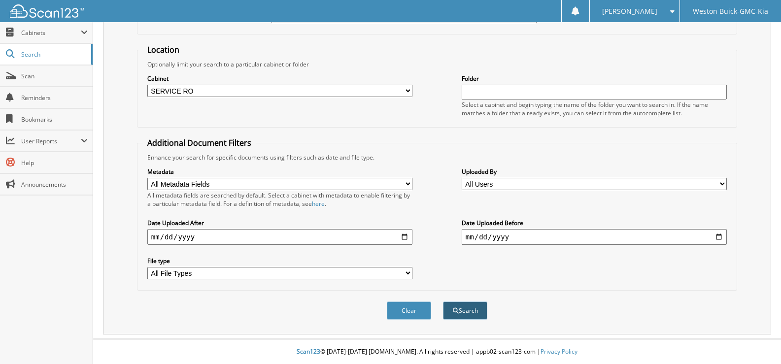
click at [473, 312] on button "Search" at bounding box center [465, 311] width 44 height 18
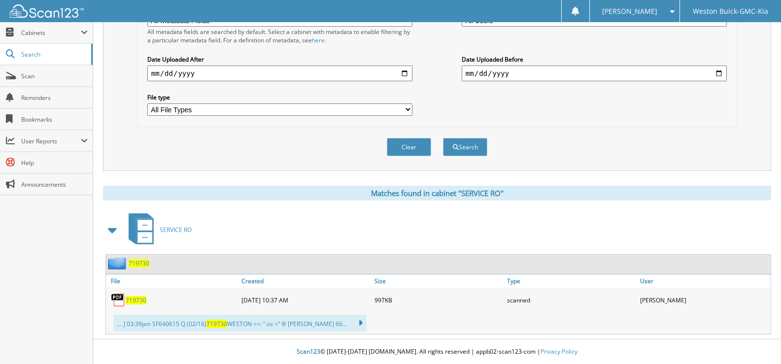
scroll to position [247, 0]
click at [130, 302] on span "719730" at bounding box center [136, 300] width 21 height 8
click at [417, 145] on button "Clear" at bounding box center [409, 147] width 44 height 18
select select
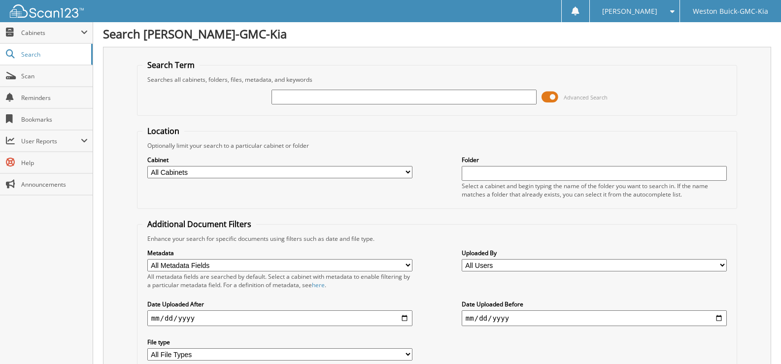
scroll to position [0, 0]
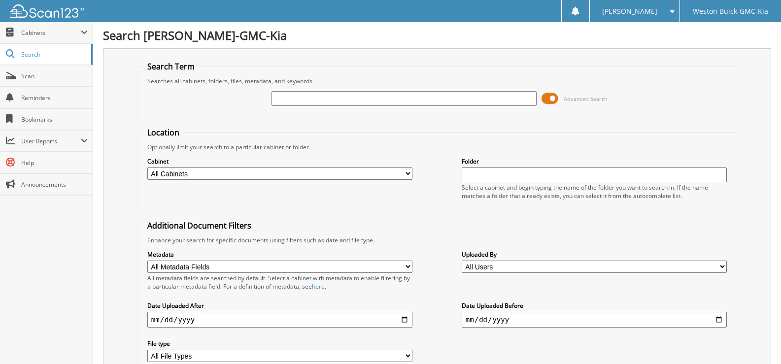
click at [288, 97] on input "text" at bounding box center [404, 98] width 265 height 15
type input "719726"
click at [411, 173] on select "All Cabinets ACCOUNTS PAYABLE DEAD DEALS PARTS INVOICE RESERVES SERVICE CONTRAC…" at bounding box center [279, 174] width 265 height 12
select select "4413"
click at [147, 168] on select "All Cabinets ACCOUNTS PAYABLE DEAD DEALS PARTS INVOICE RESERVES SERVICE CONTRAC…" at bounding box center [279, 174] width 265 height 12
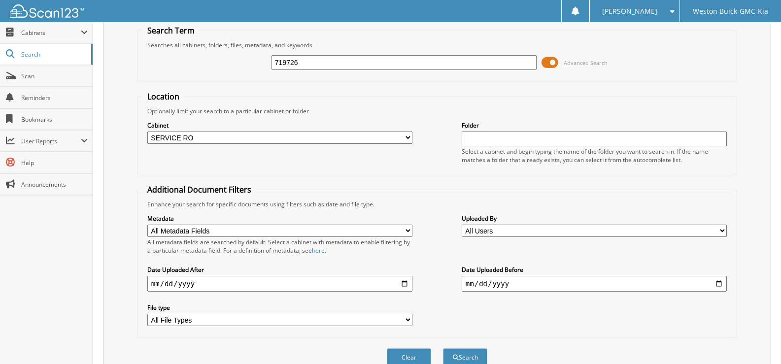
scroll to position [83, 0]
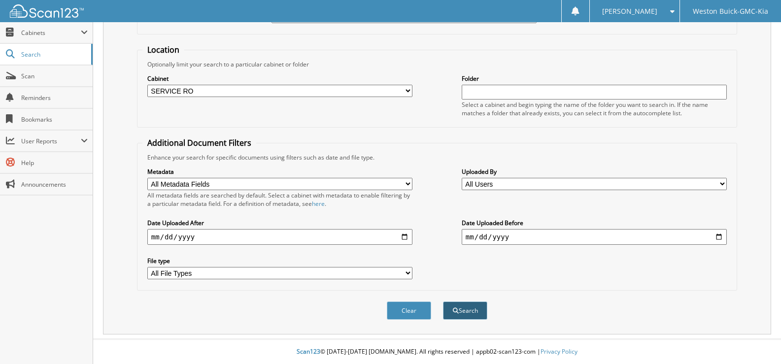
click at [448, 308] on button "Search" at bounding box center [465, 311] width 44 height 18
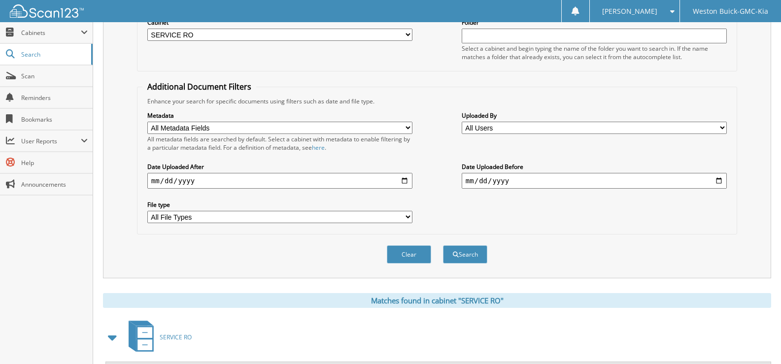
scroll to position [247, 0]
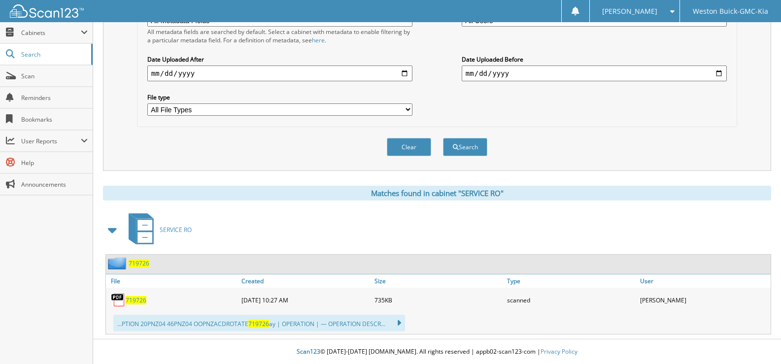
click at [137, 299] on span "719726" at bounding box center [136, 300] width 21 height 8
click at [407, 147] on button "Clear" at bounding box center [409, 147] width 44 height 18
select select
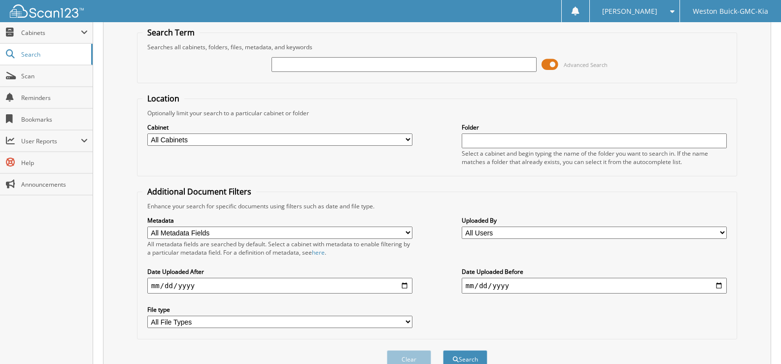
scroll to position [0, 0]
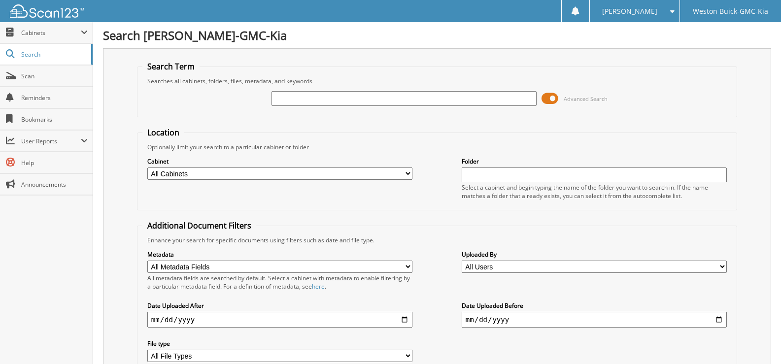
click at [309, 95] on input "text" at bounding box center [404, 98] width 265 height 15
click at [346, 101] on input "719728" at bounding box center [404, 98] width 265 height 15
type input "719728"
click at [404, 174] on select "All Cabinets ACCOUNTS PAYABLE DEAD DEALS PARTS INVOICE RESERVES SERVICE CONTRAC…" at bounding box center [279, 174] width 265 height 12
select select "4413"
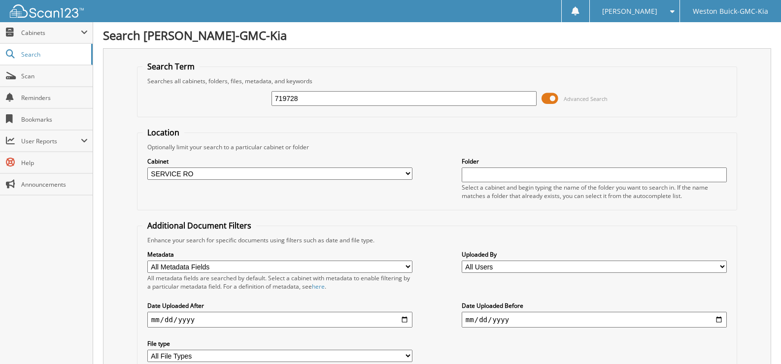
click at [147, 168] on select "All Cabinets ACCOUNTS PAYABLE DEAD DEALS PARTS INVOICE RESERVES SERVICE CONTRAC…" at bounding box center [279, 174] width 265 height 12
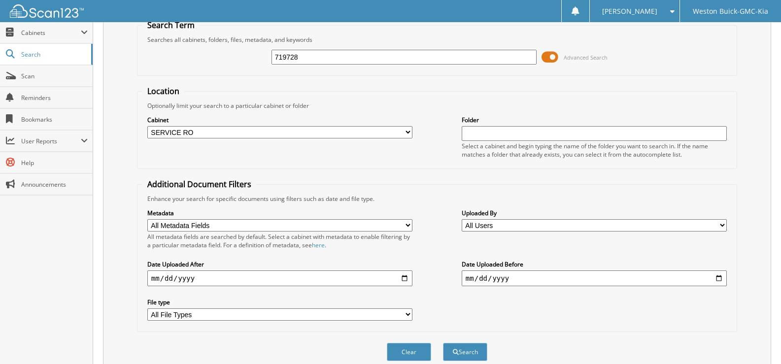
scroll to position [83, 0]
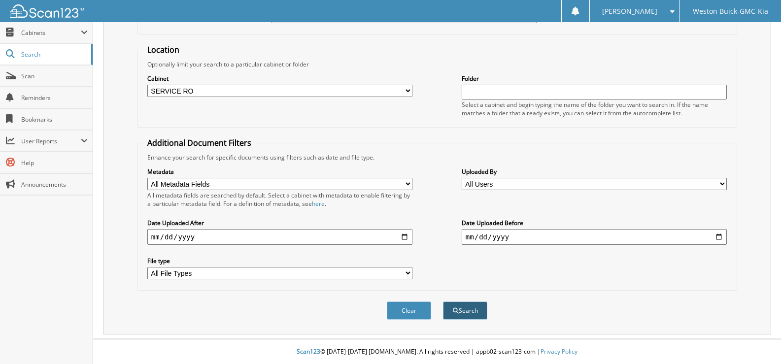
click at [472, 311] on button "Search" at bounding box center [465, 311] width 44 height 18
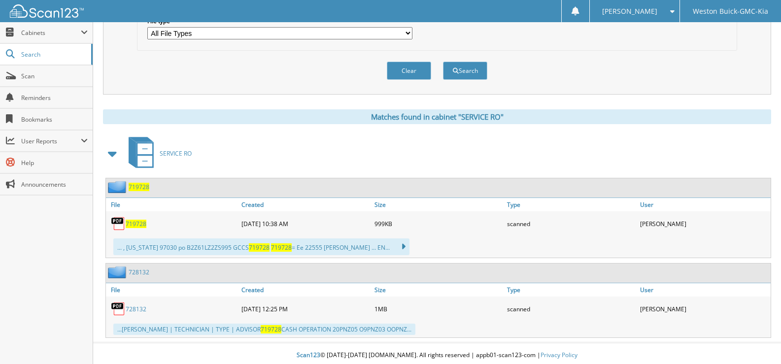
scroll to position [327, 0]
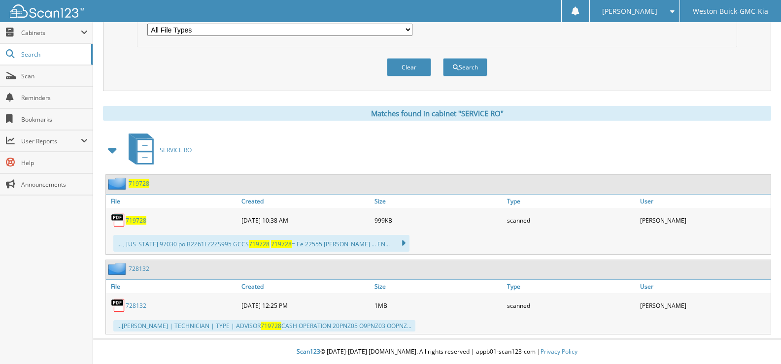
click at [131, 220] on span "719728" at bounding box center [136, 220] width 21 height 8
click at [401, 67] on button "Clear" at bounding box center [409, 67] width 44 height 18
select select
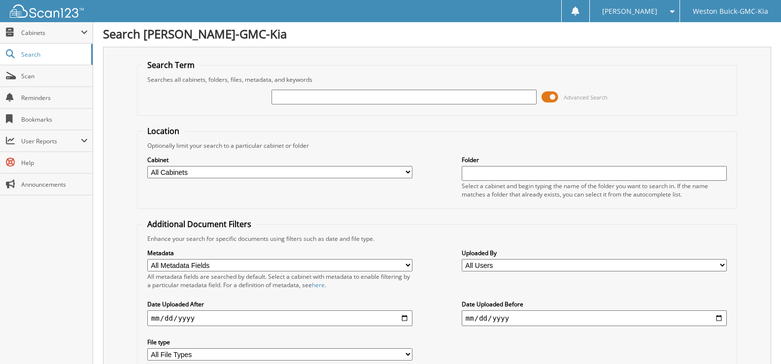
scroll to position [0, 0]
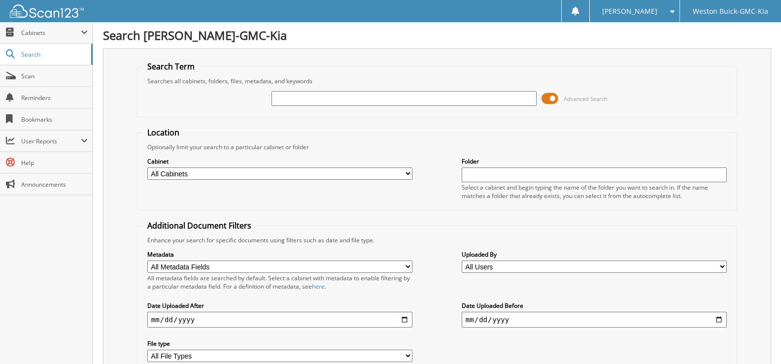
click at [308, 94] on input "text" at bounding box center [404, 98] width 265 height 15
type input "719313"
click at [407, 176] on select "All Cabinets ACCOUNTS PAYABLE DEAD DEALS PARTS INVOICE RESERVES SERVICE CONTRAC…" at bounding box center [279, 174] width 265 height 12
select select "4413"
click at [147, 168] on select "All Cabinets ACCOUNTS PAYABLE DEAD DEALS PARTS INVOICE RESERVES SERVICE CONTRAC…" at bounding box center [279, 174] width 265 height 12
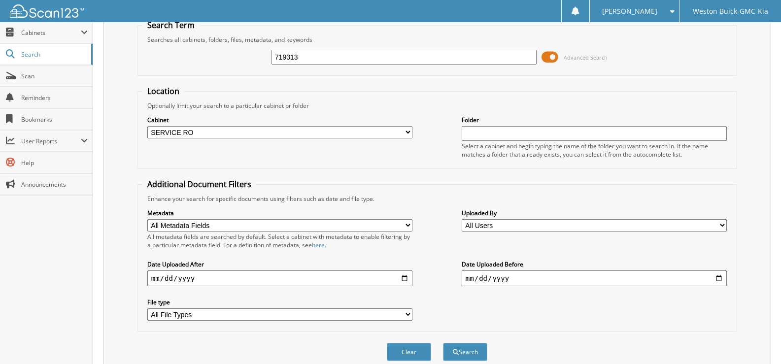
scroll to position [83, 0]
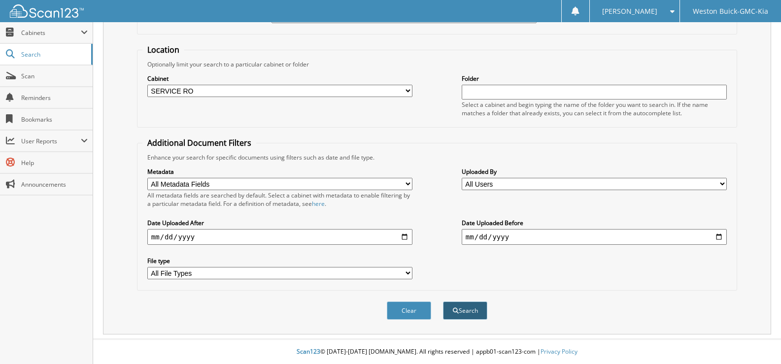
click at [460, 310] on button "Search" at bounding box center [465, 311] width 44 height 18
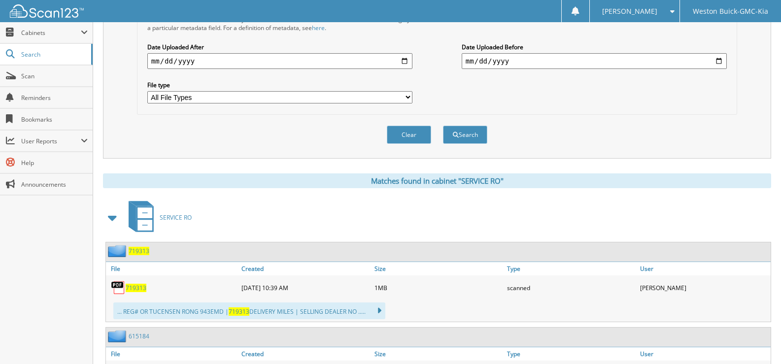
scroll to position [394, 0]
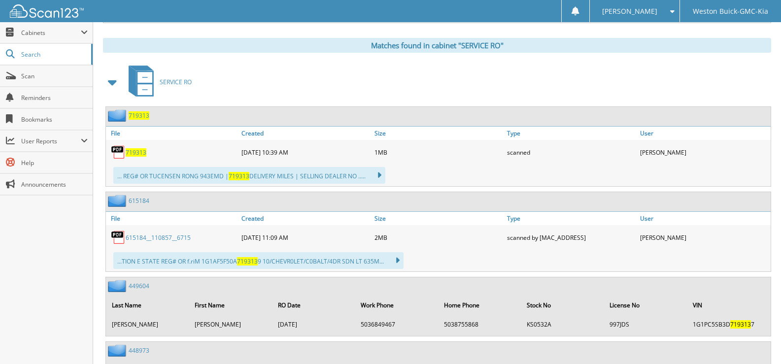
click at [128, 149] on span "719313" at bounding box center [136, 152] width 21 height 8
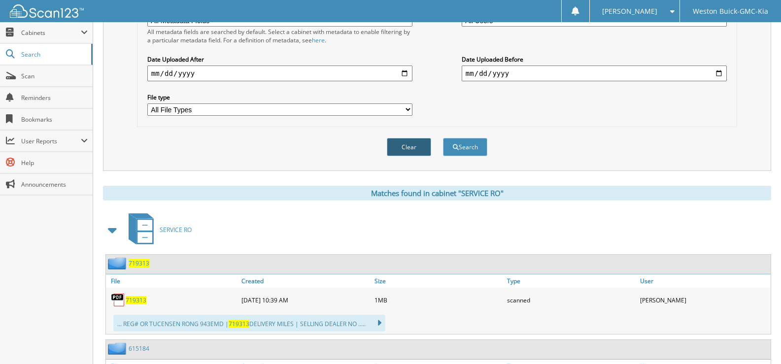
click at [406, 145] on button "Clear" at bounding box center [409, 147] width 44 height 18
select select
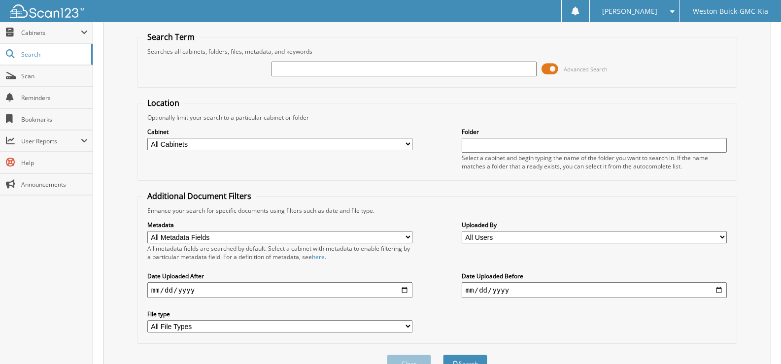
scroll to position [0, 0]
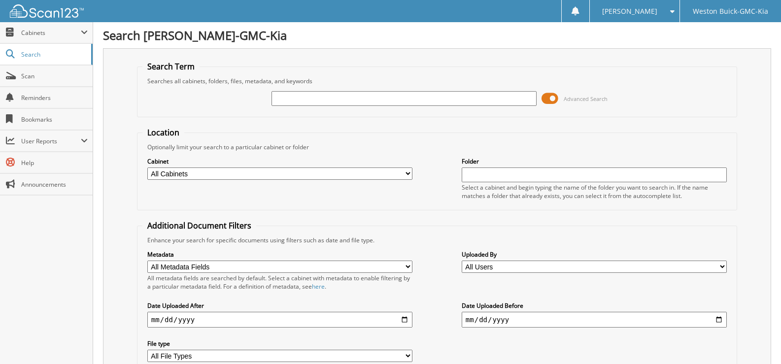
click at [280, 94] on input "text" at bounding box center [404, 98] width 265 height 15
type input "719713"
click at [410, 171] on select "All Cabinets ACCOUNTS PAYABLE DEAD DEALS PARTS INVOICE RESERVES SERVICE CONTRAC…" at bounding box center [279, 174] width 265 height 12
select select "4413"
click at [147, 168] on select "All Cabinets ACCOUNTS PAYABLE DEAD DEALS PARTS INVOICE RESERVES SERVICE CONTRAC…" at bounding box center [279, 174] width 265 height 12
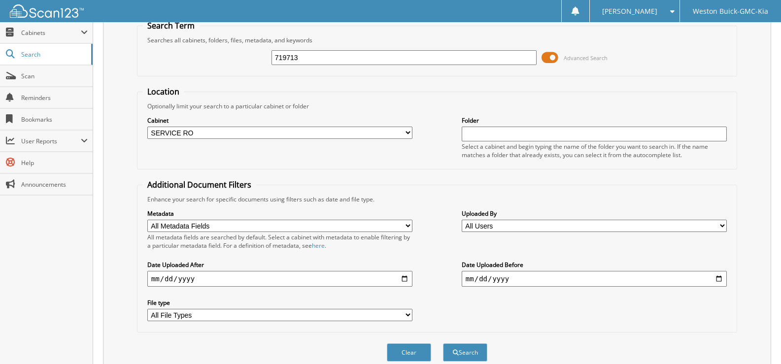
scroll to position [83, 0]
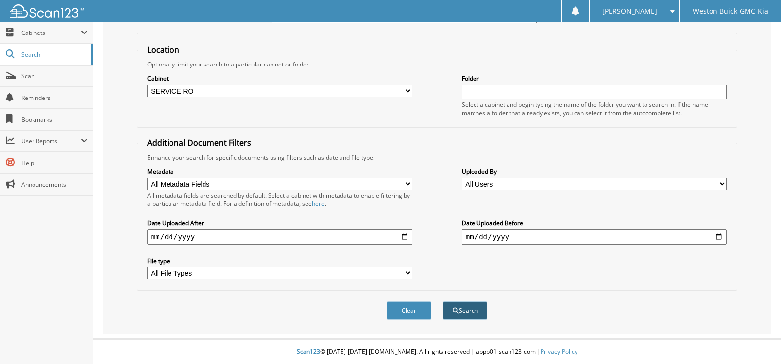
drag, startPoint x: 461, startPoint y: 310, endPoint x: 456, endPoint y: 302, distance: 9.5
click at [456, 302] on button "Search" at bounding box center [465, 311] width 44 height 18
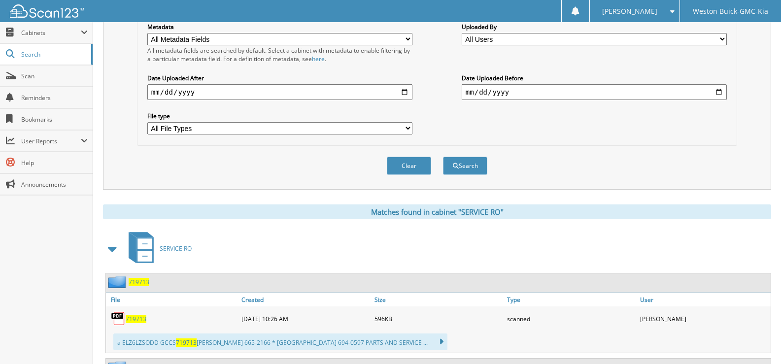
scroll to position [345, 0]
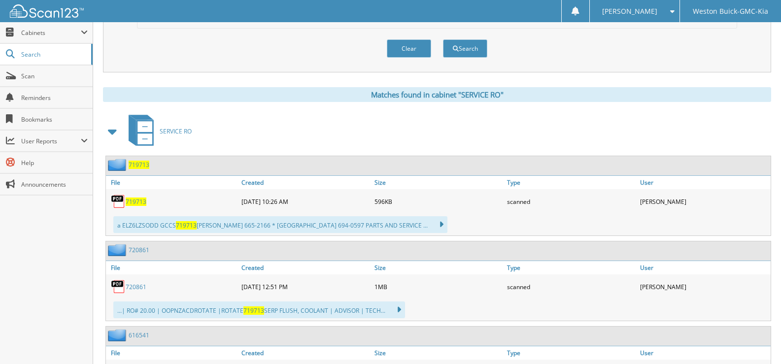
click at [132, 198] on span "719713" at bounding box center [136, 202] width 21 height 8
click at [402, 48] on button "Clear" at bounding box center [409, 48] width 44 height 18
select select
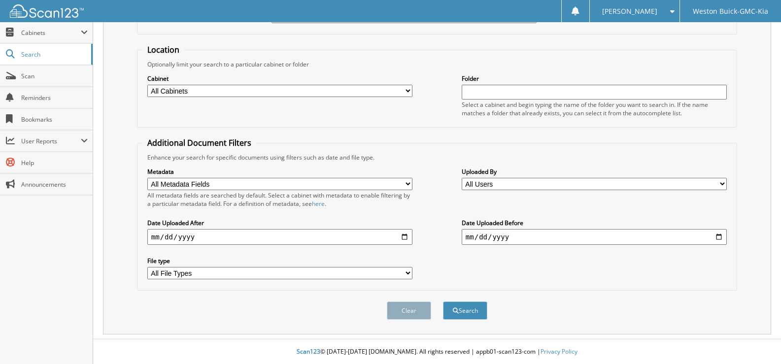
scroll to position [83, 0]
